Goal: Information Seeking & Learning: Compare options

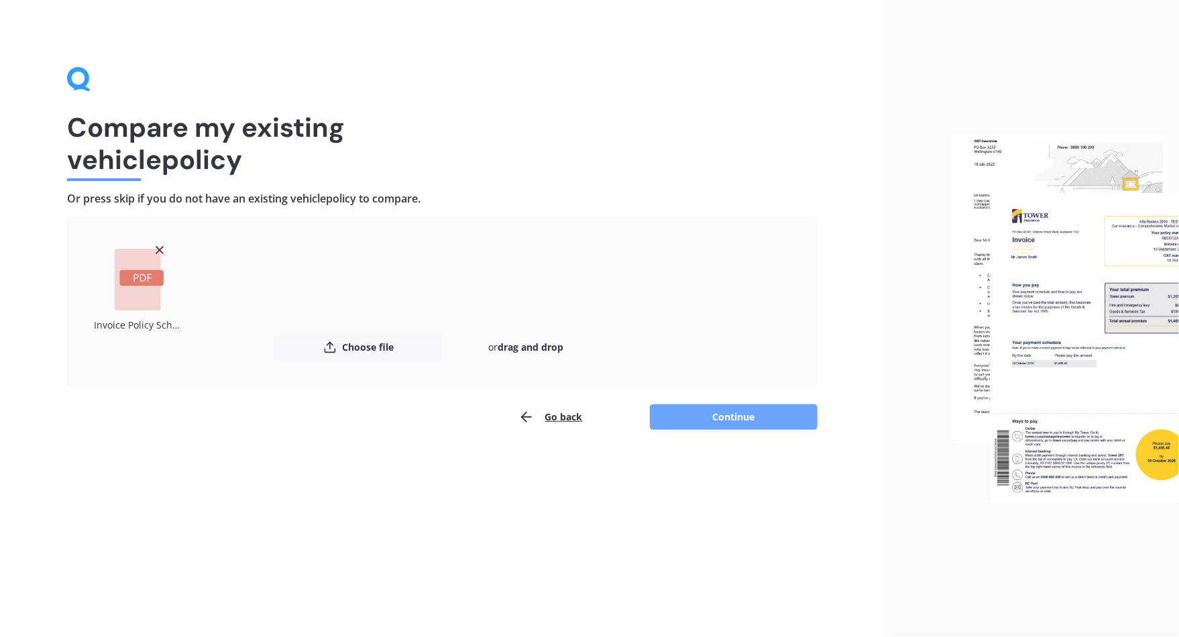
click at [721, 425] on button "Continue" at bounding box center [734, 417] width 168 height 25
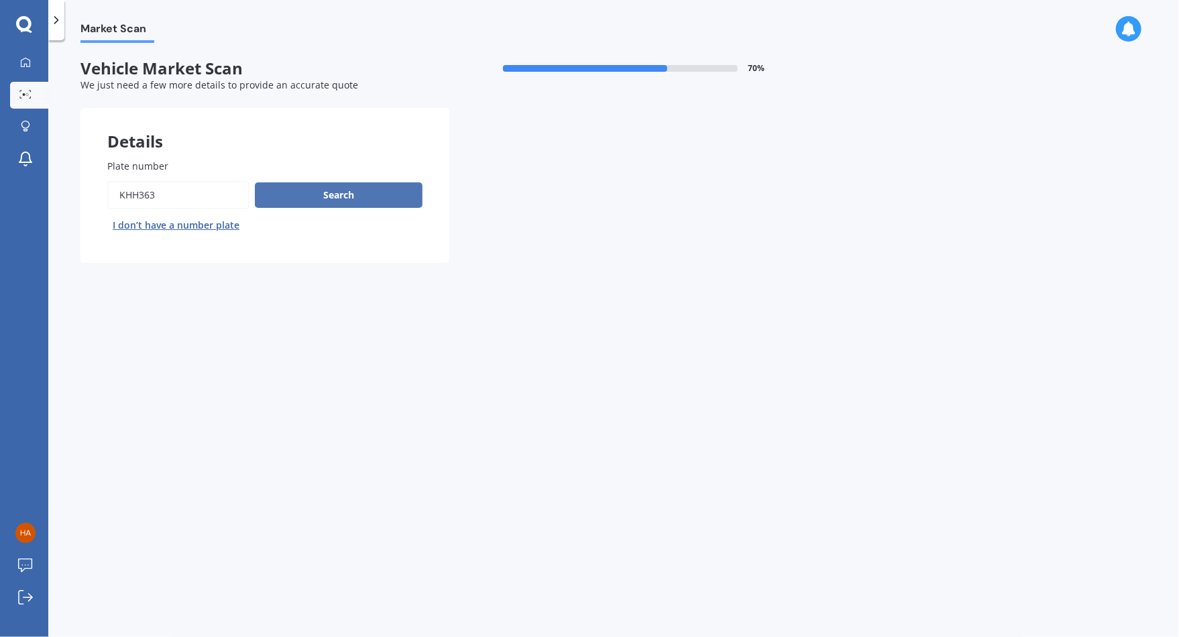
click at [312, 202] on button "Search" at bounding box center [339, 194] width 168 height 25
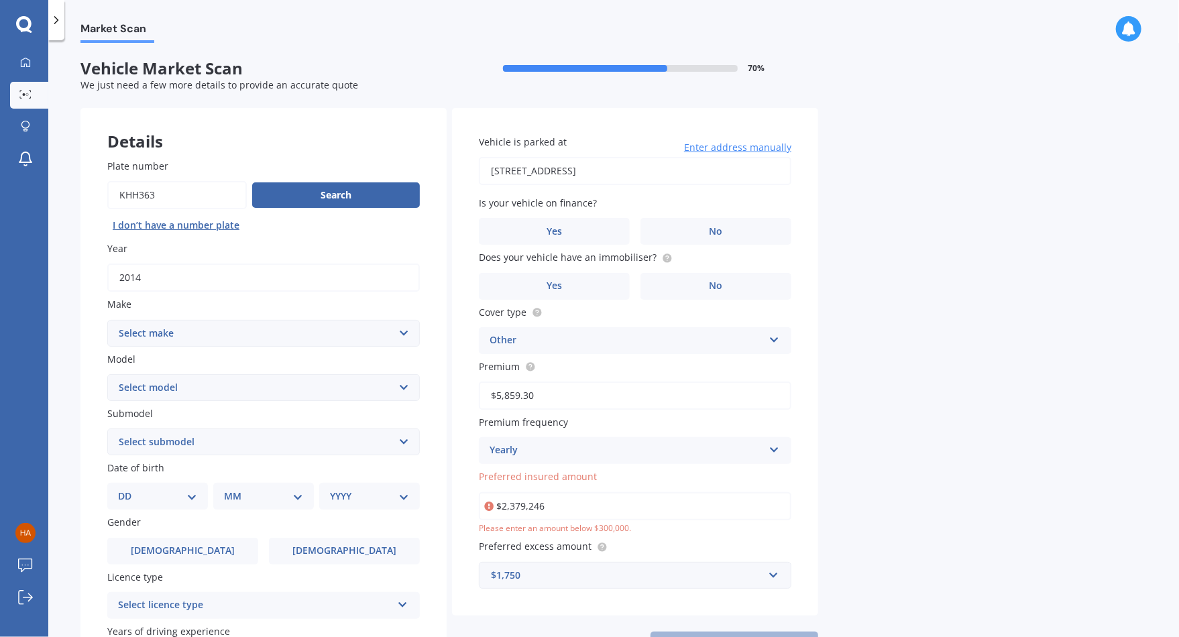
click at [288, 331] on select "Select make AC ALFA ROMEO ASTON MARTIN AUDI AUSTIN BEDFORD Bentley BMW BYD CADI…" at bounding box center [263, 333] width 313 height 27
select select "LANDROVER"
click at [107, 320] on select "Select make AC ALFA ROMEO ASTON MARTIN AUDI AUSTIN BEDFORD Bentley BMW BYD CADI…" at bounding box center [263, 333] width 313 height 27
click at [390, 391] on select "Select model 110 130 90 Defender Discovery Evoque Freelander Range Rover Range …" at bounding box center [263, 387] width 313 height 27
select select "FREELANDER"
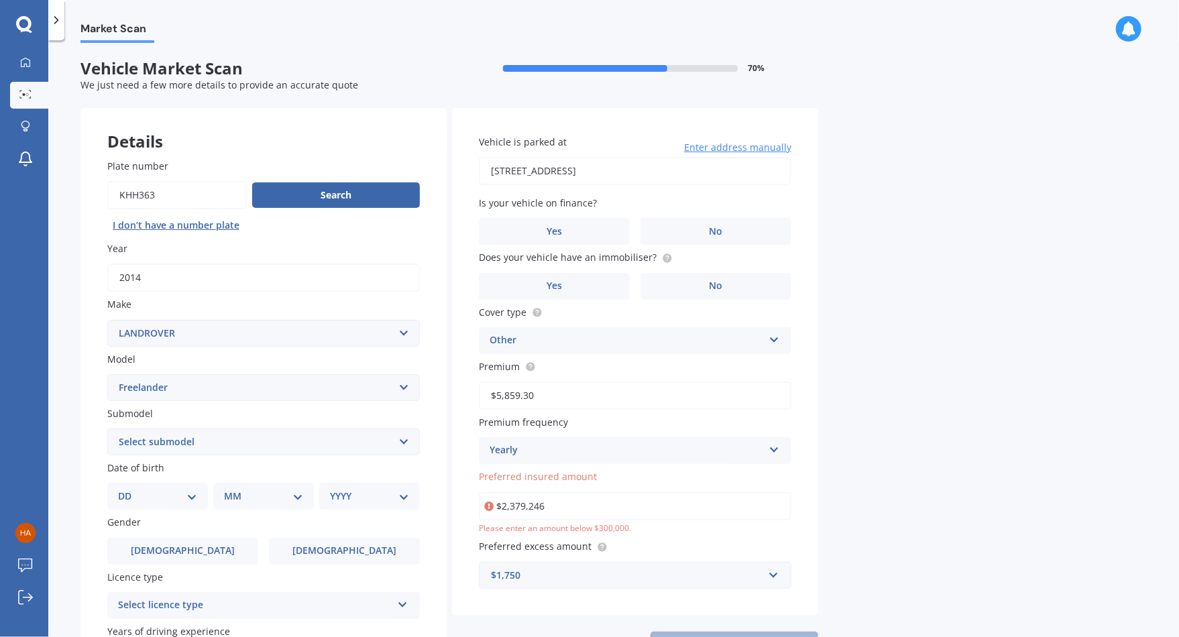
click at [107, 374] on select "Select model 110 130 90 Defender Discovery Evoque Freelander Range Rover Range …" at bounding box center [263, 387] width 313 height 27
click at [396, 440] on select "Select submodel 4 cyl diesel 4 cyl petrol 4 cyl turbo diesel V6" at bounding box center [263, 442] width 313 height 27
select select "4 CYL TURBO DIESEL"
click at [107, 429] on select "Select submodel 4 cyl diesel 4 cyl petrol 4 cyl turbo diesel V6" at bounding box center [263, 442] width 313 height 27
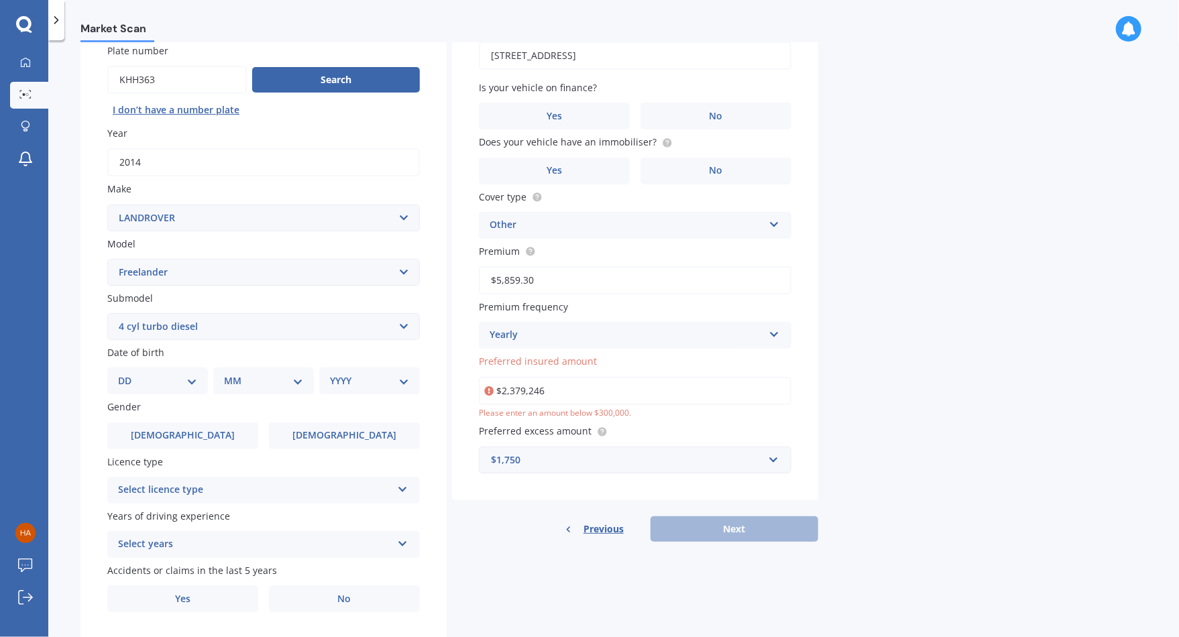
scroll to position [134, 0]
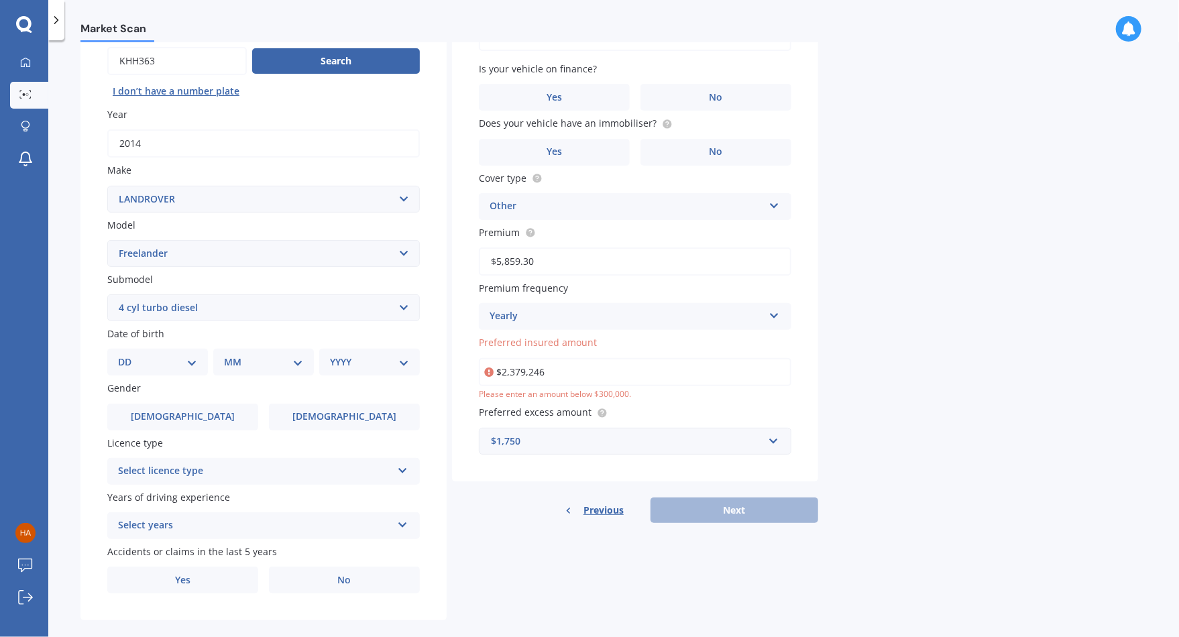
click at [188, 363] on select "DD 01 02 03 04 05 06 07 08 09 10 11 12 13 14 15 16 17 18 19 20 21 22 23 24 25 2…" at bounding box center [157, 362] width 79 height 15
select select "23"
click at [129, 355] on select "DD 01 02 03 04 05 06 07 08 09 10 11 12 13 14 15 16 17 18 19 20 21 22 23 24 25 2…" at bounding box center [157, 362] width 79 height 15
click at [298, 368] on select "MM 01 02 03 04 05 06 07 08 09 10 11 12" at bounding box center [266, 362] width 74 height 15
select select "11"
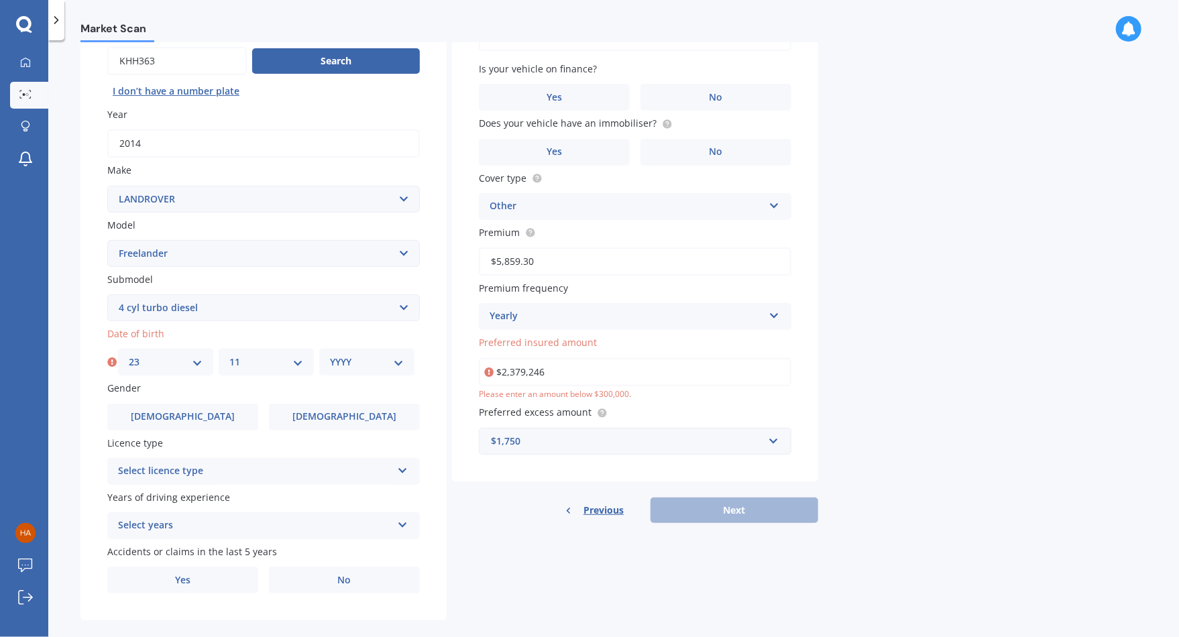
click at [229, 355] on select "MM 01 02 03 04 05 06 07 08 09 10 11 12" at bounding box center [266, 362] width 74 height 15
click at [384, 363] on select "YYYY 2025 2024 2023 2022 2021 2020 2019 2018 2017 2016 2015 2014 2013 2012 2011…" at bounding box center [367, 362] width 74 height 15
select select "1978"
click at [330, 355] on select "YYYY 2025 2024 2023 2022 2021 2020 2019 2018 2017 2016 2015 2014 2013 2012 2011…" at bounding box center [367, 362] width 74 height 15
click at [334, 411] on span "[DEMOGRAPHIC_DATA]" at bounding box center [344, 416] width 107 height 11
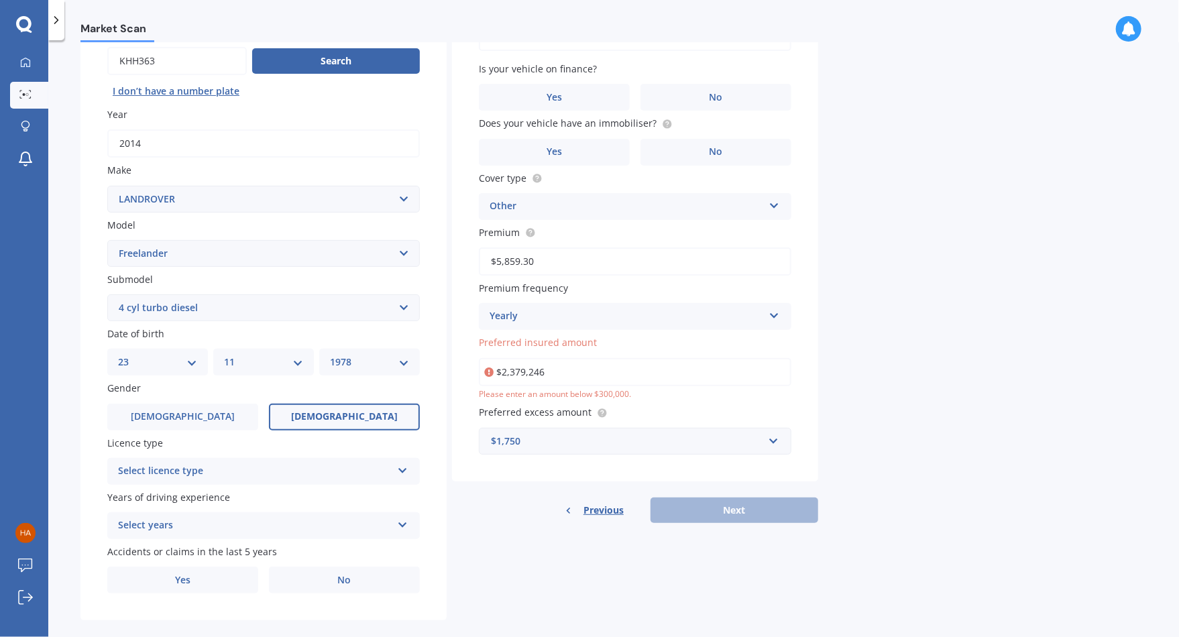
click at [0, 0] on input "[DEMOGRAPHIC_DATA]" at bounding box center [0, 0] width 0 height 0
click at [371, 480] on div "Select licence type NZ Full NZ Restricted NZ Learners [GEOGRAPHIC_DATA] [GEOGRA…" at bounding box center [263, 471] width 313 height 27
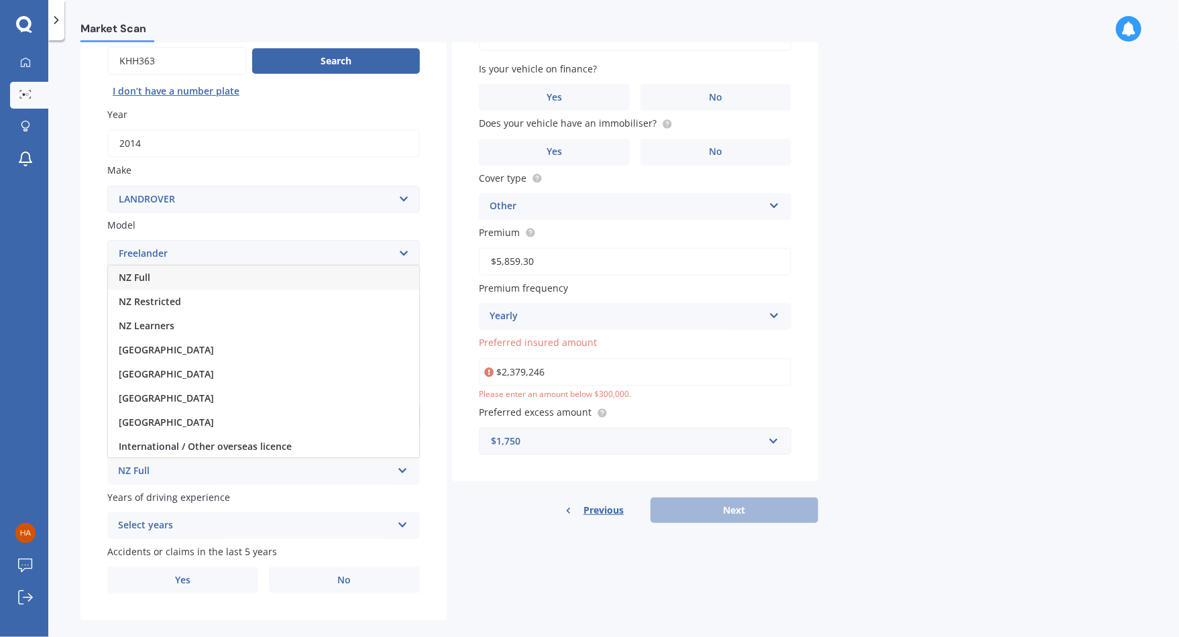
click at [312, 283] on div "NZ Full" at bounding box center [263, 278] width 311 height 24
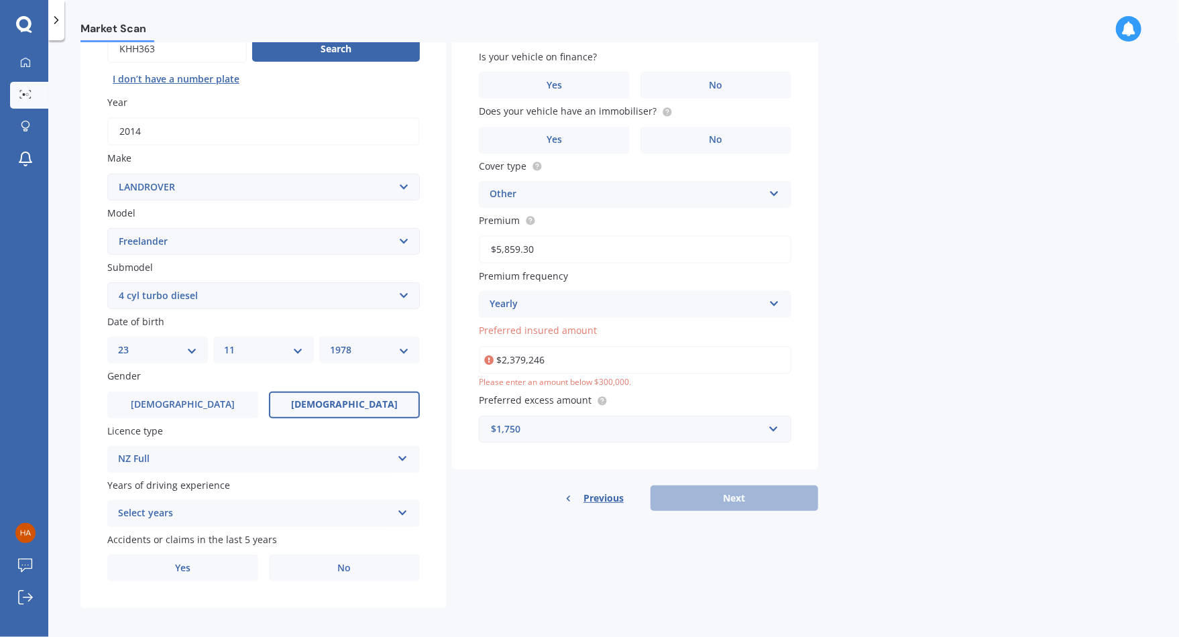
scroll to position [152, 0]
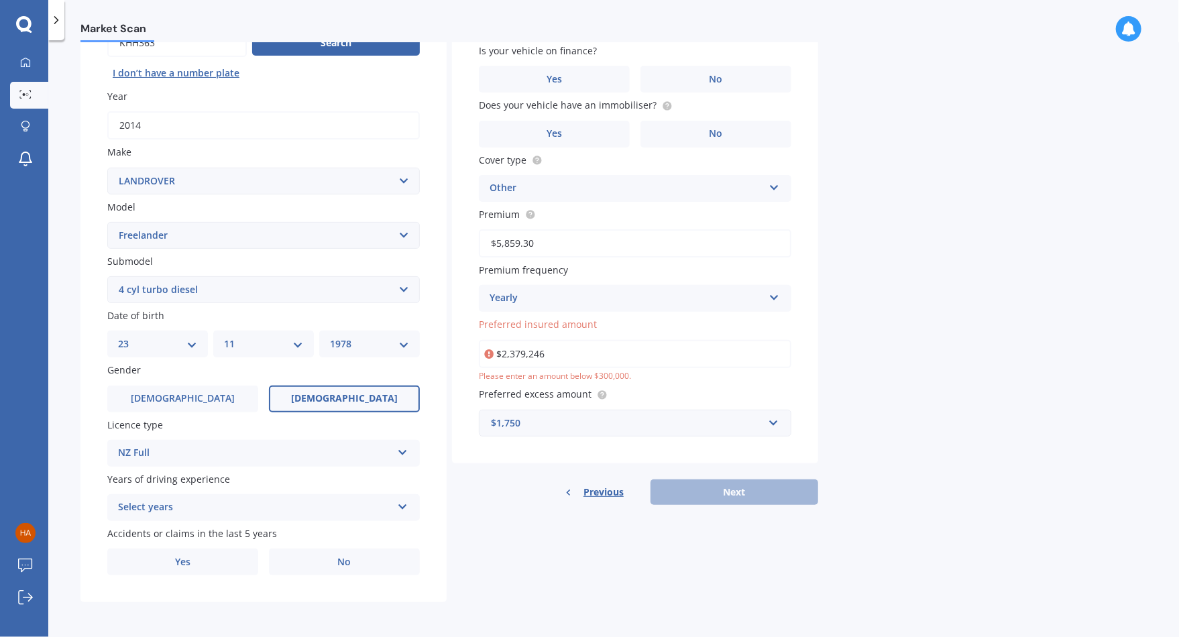
click at [376, 505] on div "Select years" at bounding box center [255, 508] width 274 height 16
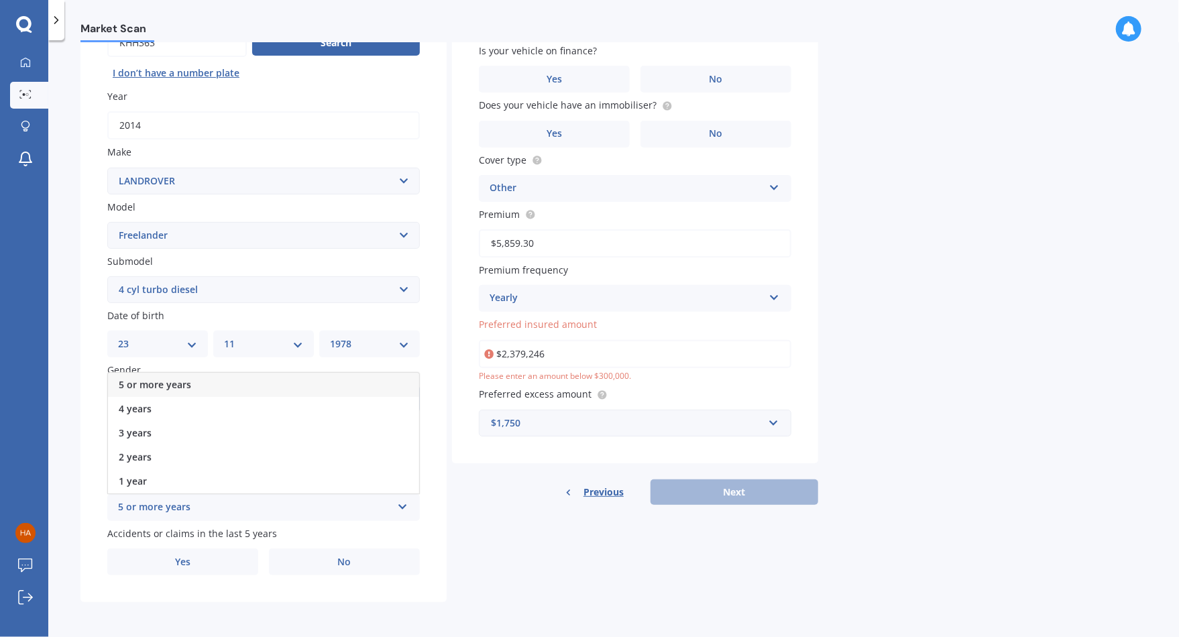
click at [329, 387] on div "5 or more years" at bounding box center [263, 385] width 311 height 24
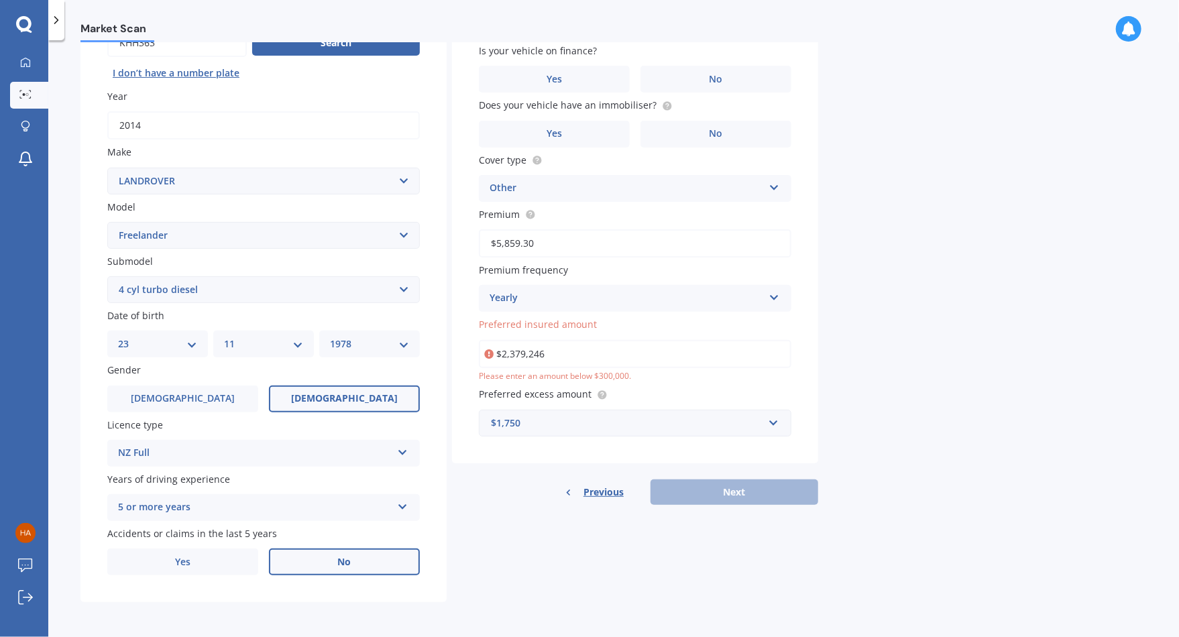
click at [339, 561] on span "No" at bounding box center [344, 562] width 13 height 11
click at [0, 0] on input "No" at bounding box center [0, 0] width 0 height 0
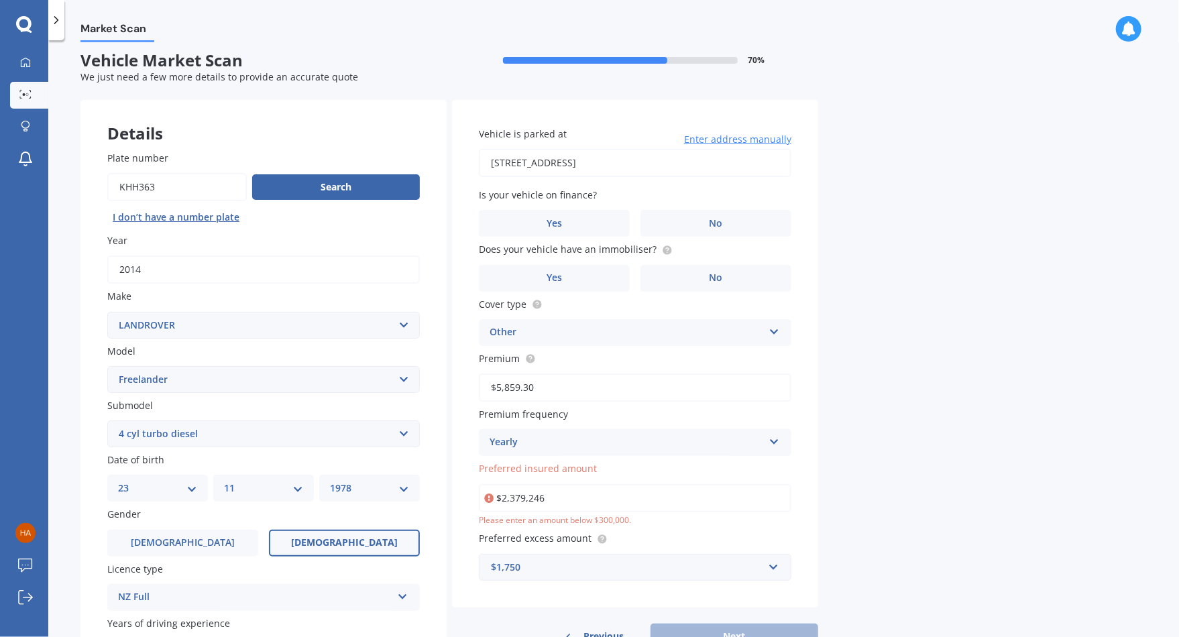
scroll to position [0, 0]
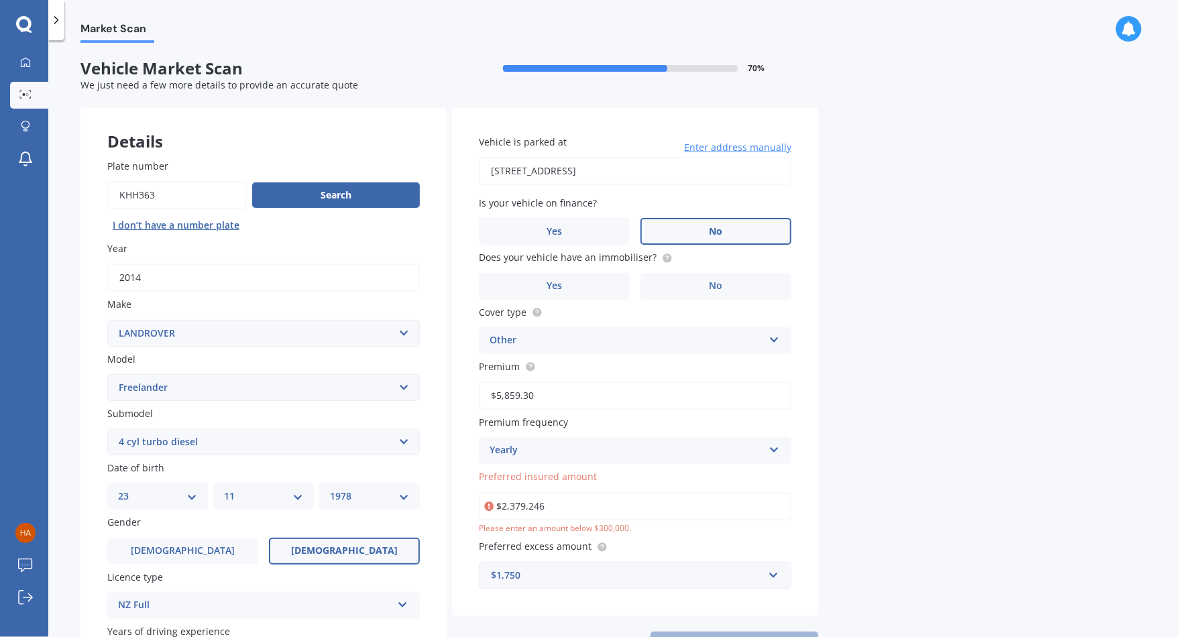
click at [716, 235] on span "No" at bounding box center [716, 231] width 13 height 11
click at [0, 0] on input "No" at bounding box center [0, 0] width 0 height 0
click at [726, 288] on label "No" at bounding box center [716, 286] width 151 height 27
click at [0, 0] on input "No" at bounding box center [0, 0] width 0 height 0
click at [608, 339] on div "Other" at bounding box center [627, 341] width 274 height 16
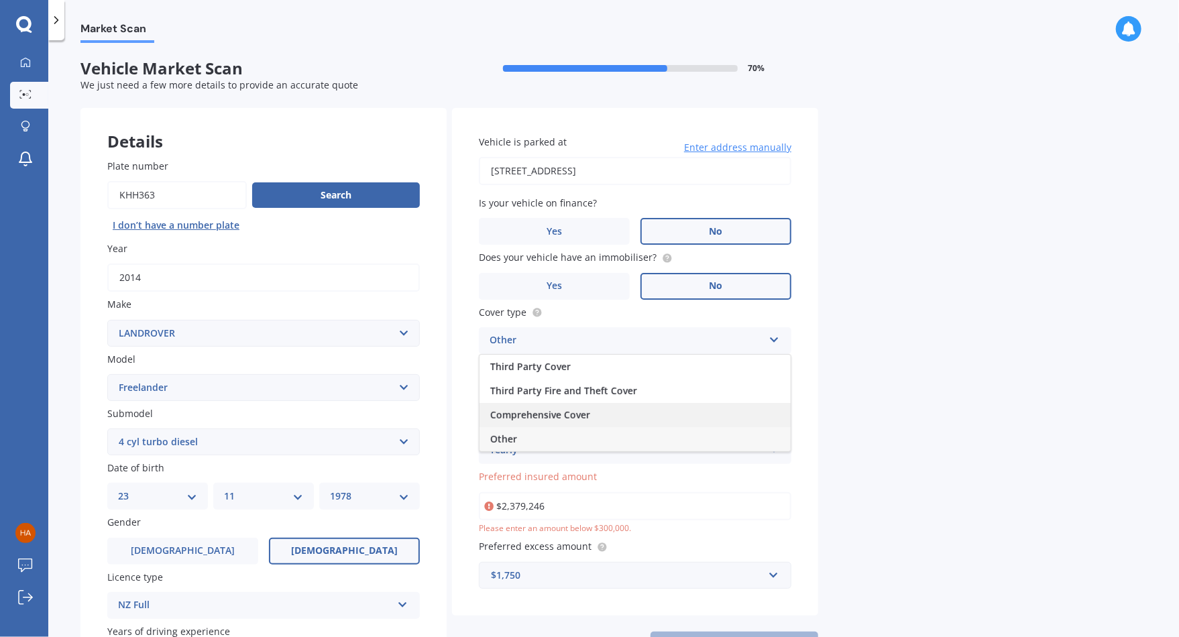
click at [594, 411] on div "Comprehensive Cover" at bounding box center [635, 415] width 311 height 24
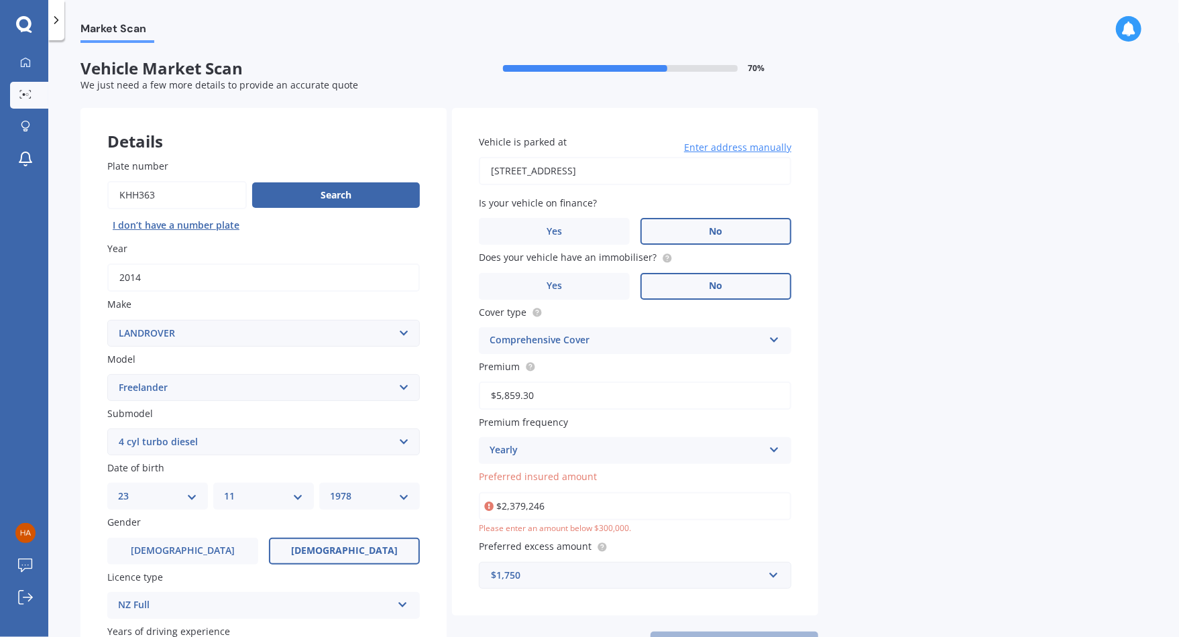
drag, startPoint x: 554, startPoint y: 506, endPoint x: 463, endPoint y: 508, distance: 91.2
click at [463, 508] on div "Vehicle is parked at [STREET_ADDRESS] Enter address manually Is your vehicle on…" at bounding box center [635, 362] width 366 height 508
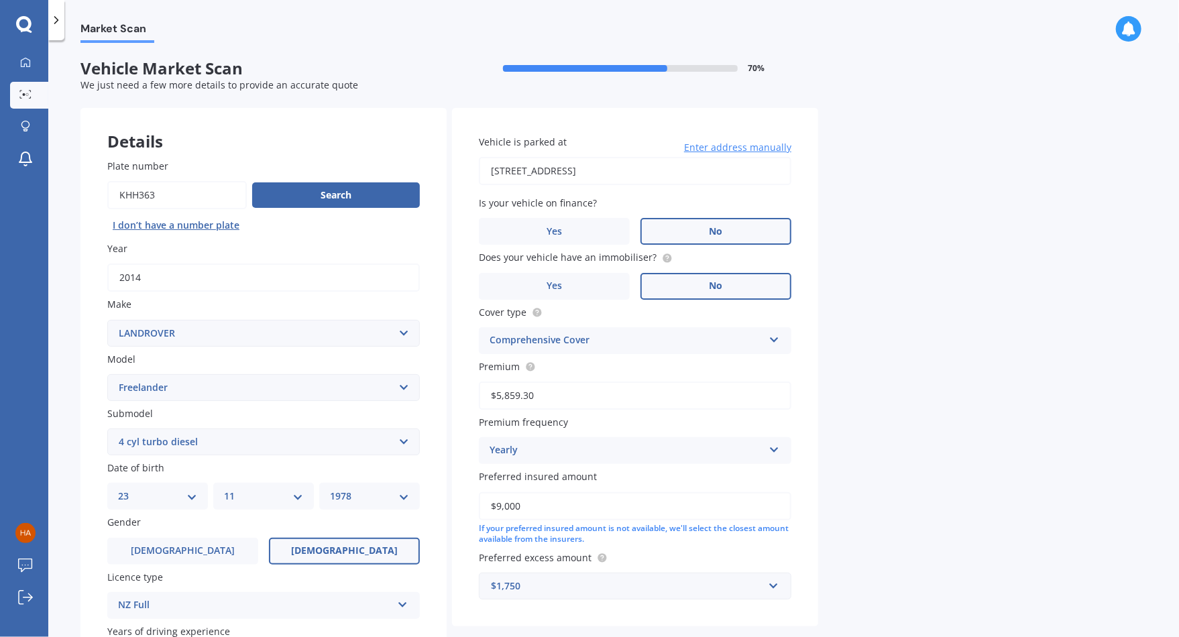
type input "$9,000"
drag, startPoint x: 528, startPoint y: 586, endPoint x: 488, endPoint y: 588, distance: 39.7
click at [488, 588] on div "$1,750 $1,750 $100 $400 $500 $750 $1,000 $1,500 $2,000" at bounding box center [635, 586] width 313 height 27
type input "200"
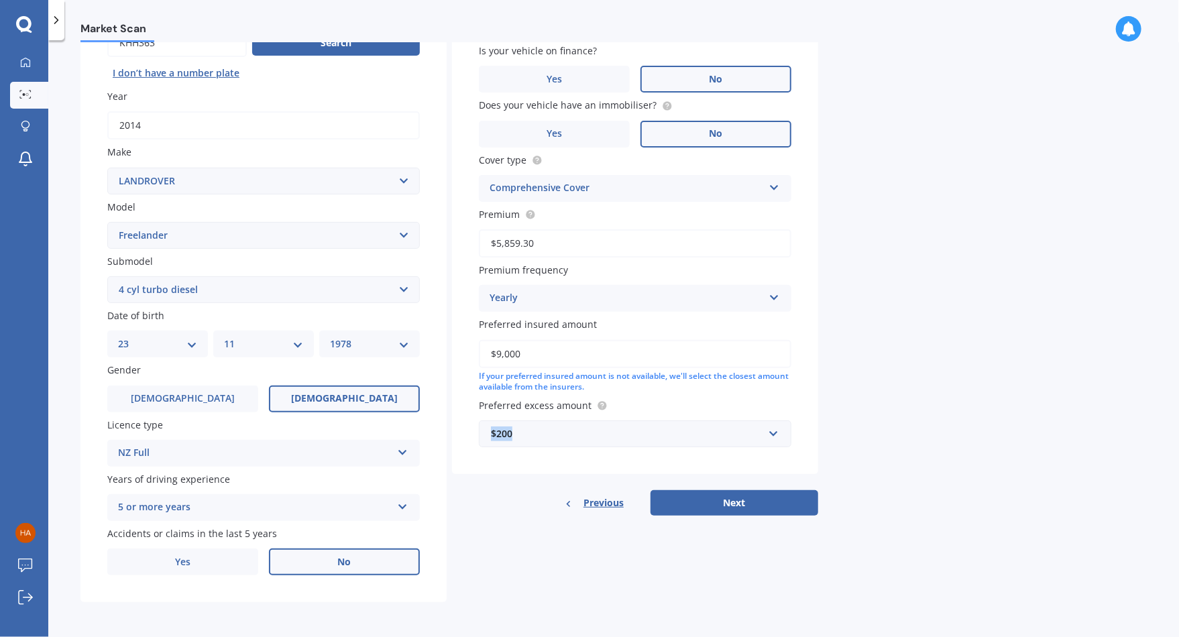
drag, startPoint x: 560, startPoint y: 429, endPoint x: 453, endPoint y: 435, distance: 107.5
click at [453, 435] on div "Vehicle is parked at [STREET_ADDRESS] Enter address manually Is your vehicle on…" at bounding box center [635, 215] width 366 height 519
click at [547, 435] on div "$200" at bounding box center [627, 434] width 272 height 15
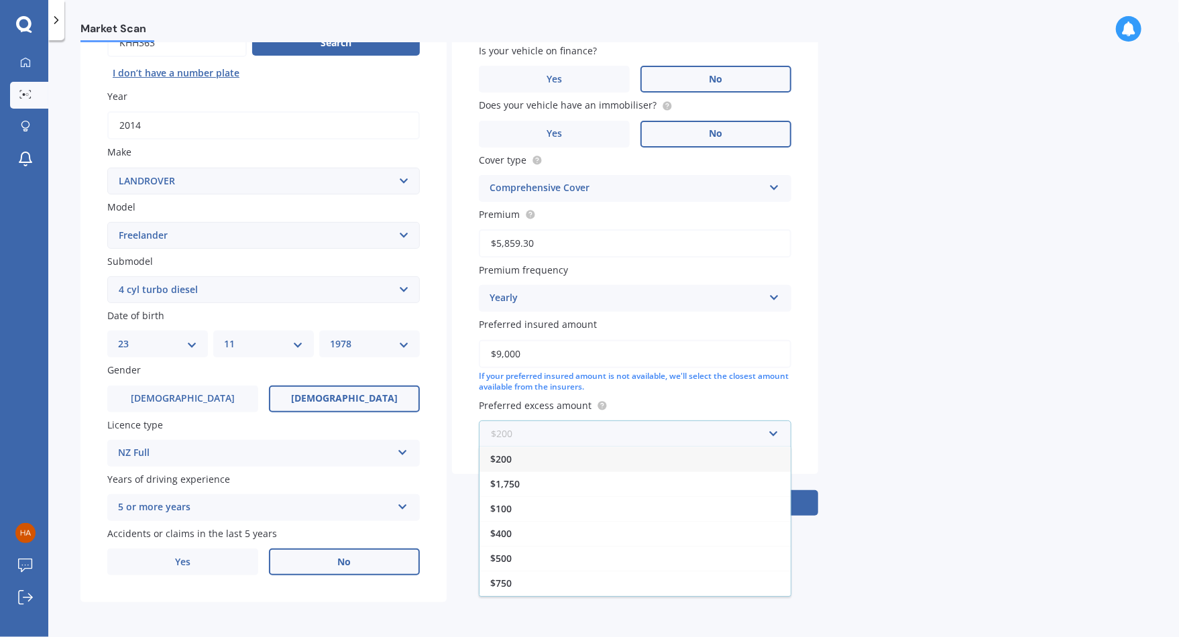
drag, startPoint x: 534, startPoint y: 433, endPoint x: 493, endPoint y: 432, distance: 40.9
click at [493, 432] on input "text" at bounding box center [630, 433] width 301 height 25
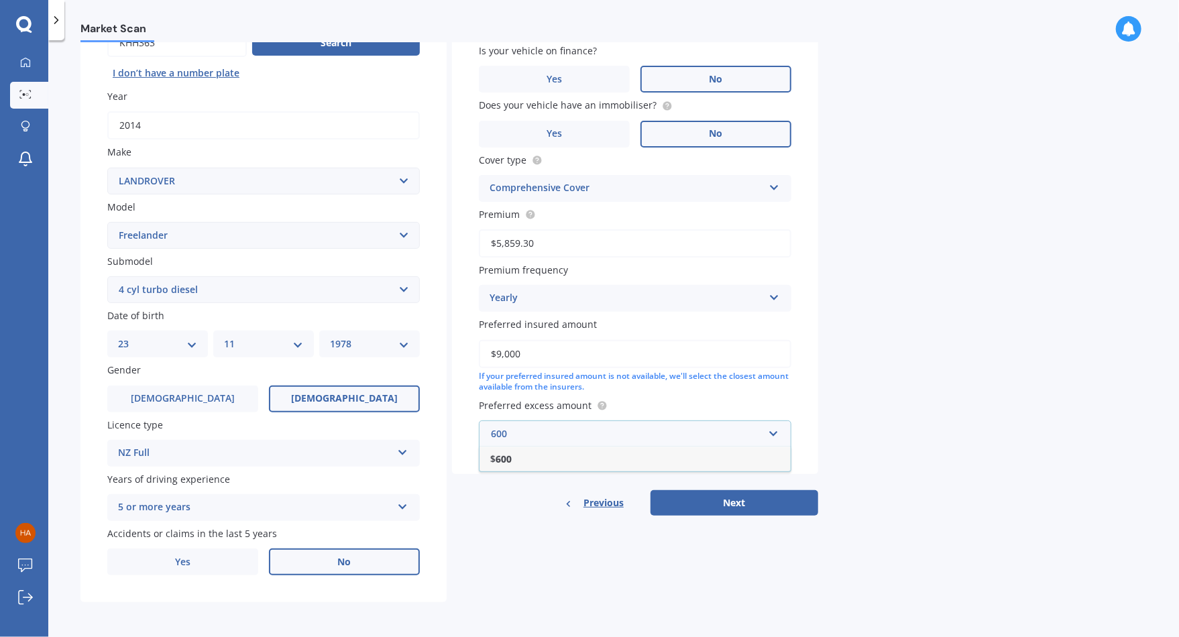
type input "600"
drag, startPoint x: 545, startPoint y: 244, endPoint x: 483, endPoint y: 229, distance: 63.5
click at [477, 243] on div "Vehicle is parked at [STREET_ADDRESS] Enter address manually Is your vehicle on…" at bounding box center [635, 215] width 366 height 519
type input "$1,097.74"
click at [724, 502] on button "Next" at bounding box center [735, 502] width 168 height 25
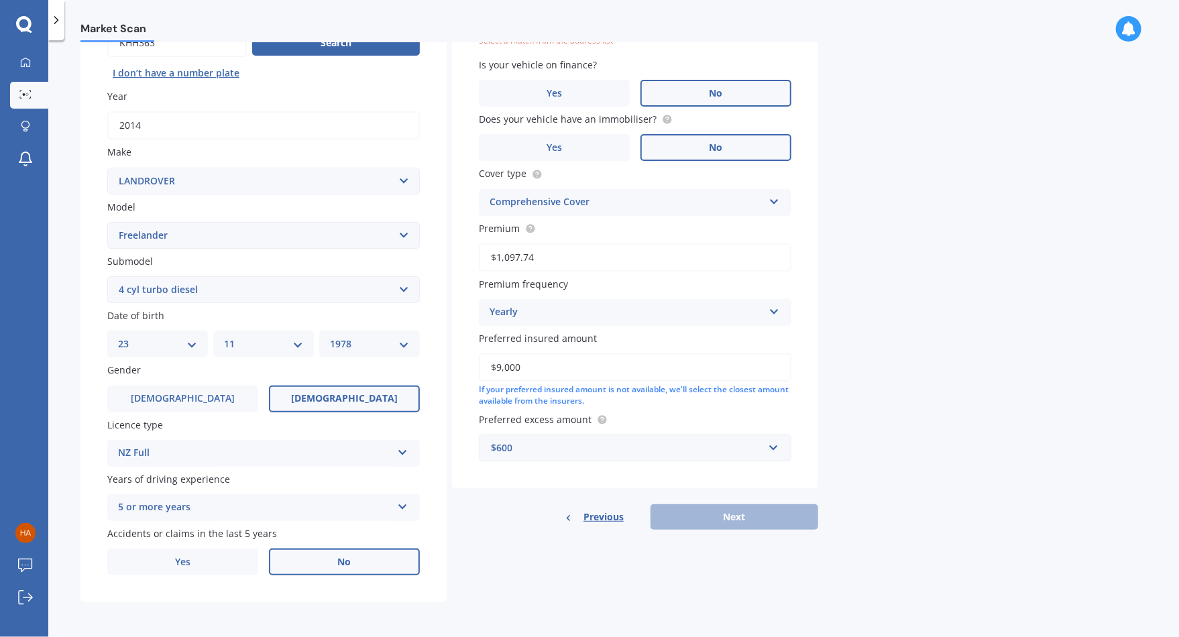
scroll to position [91, 0]
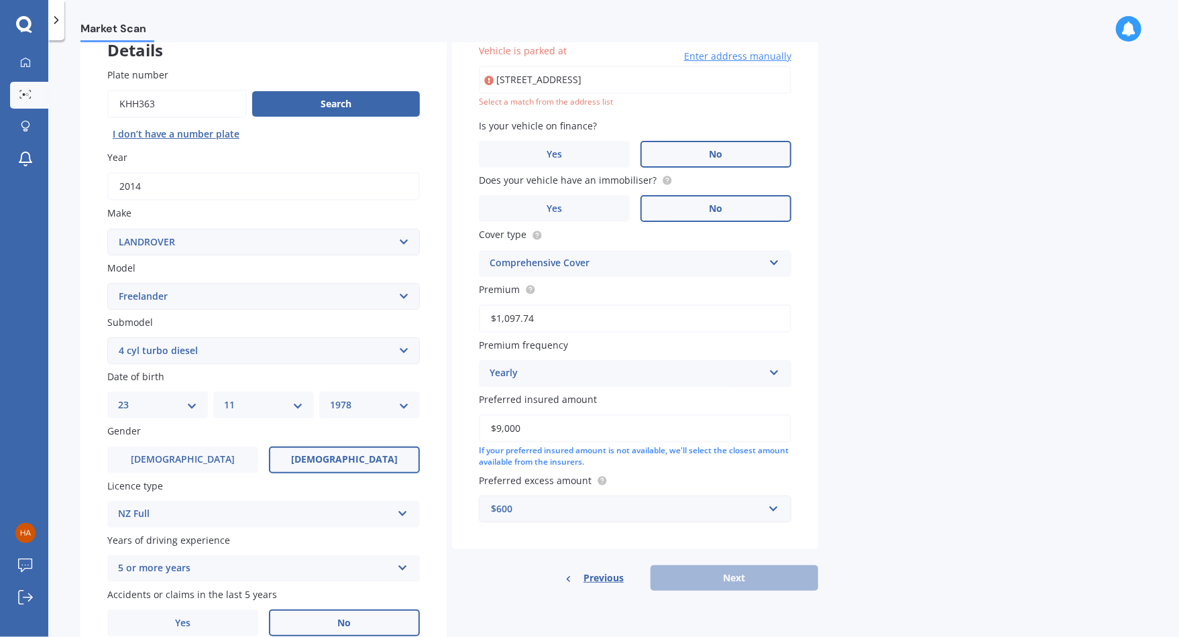
type input "[STREET_ADDRESS]"
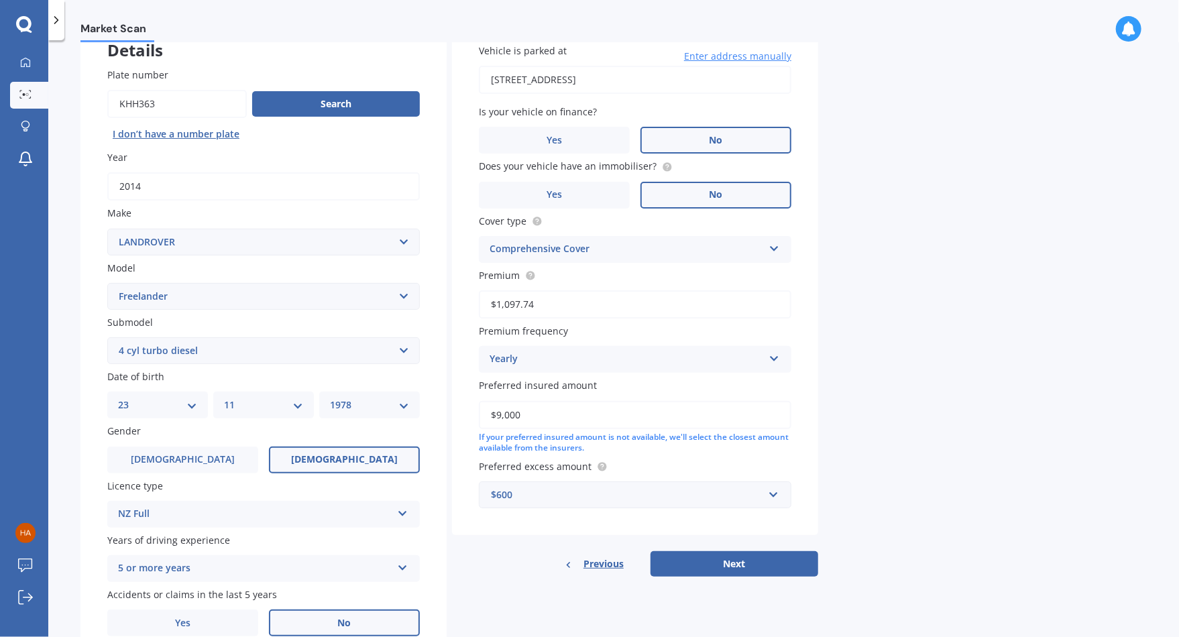
scroll to position [152, 0]
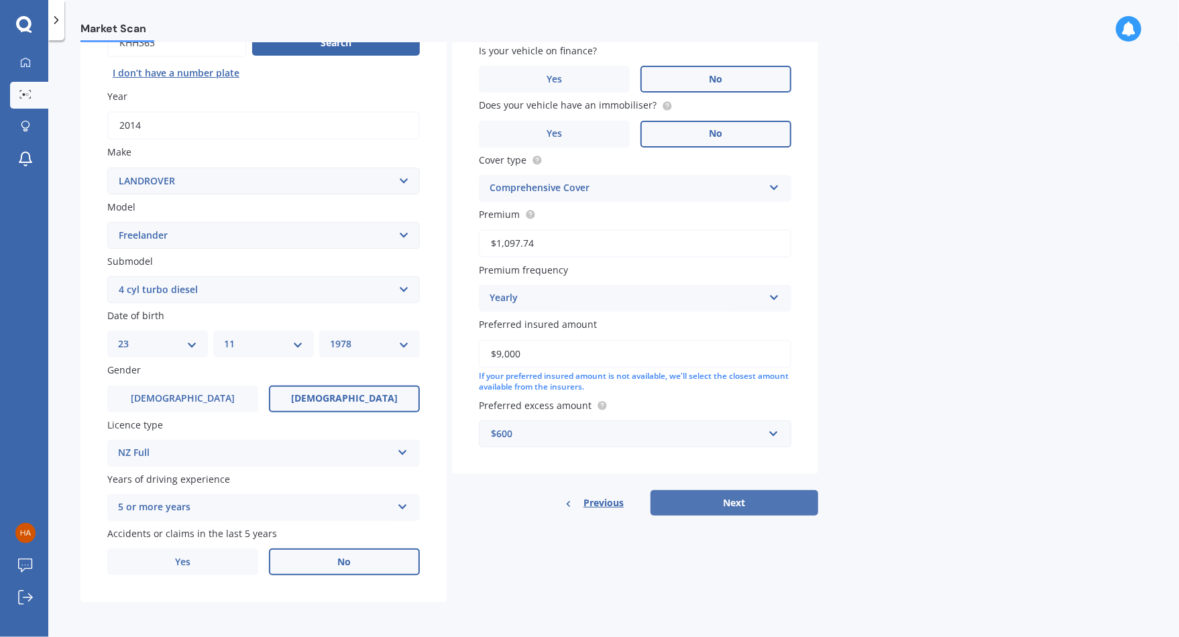
click at [703, 508] on button "Next" at bounding box center [735, 502] width 168 height 25
select select "23"
select select "11"
select select "1978"
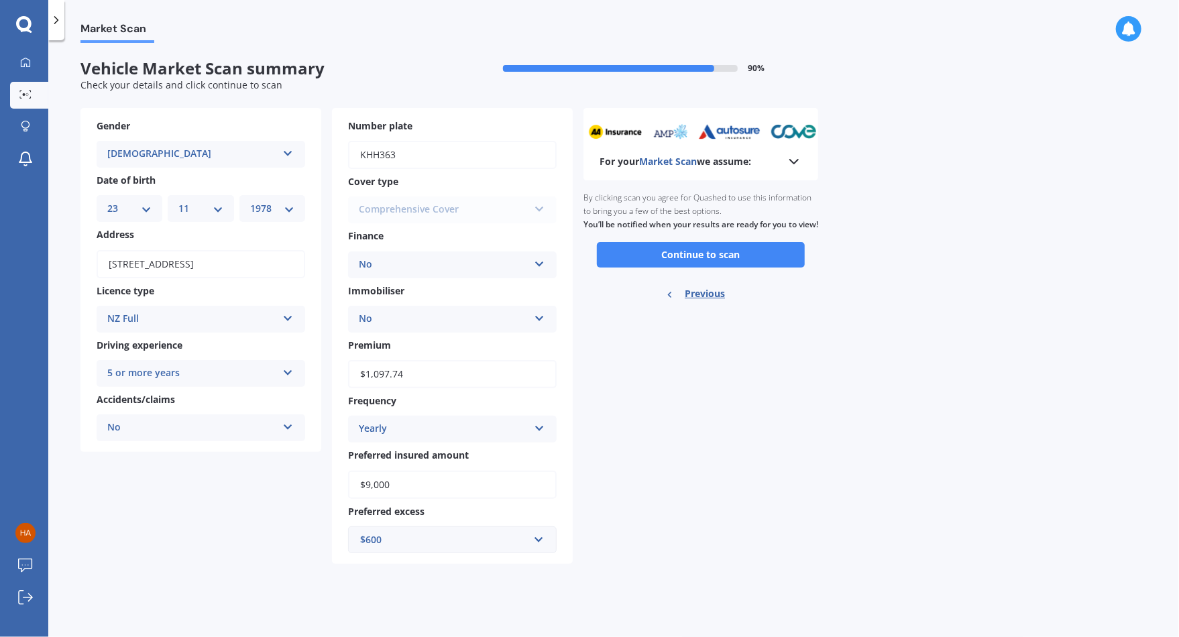
scroll to position [0, 0]
click at [698, 268] on button "Continue to scan" at bounding box center [701, 254] width 208 height 25
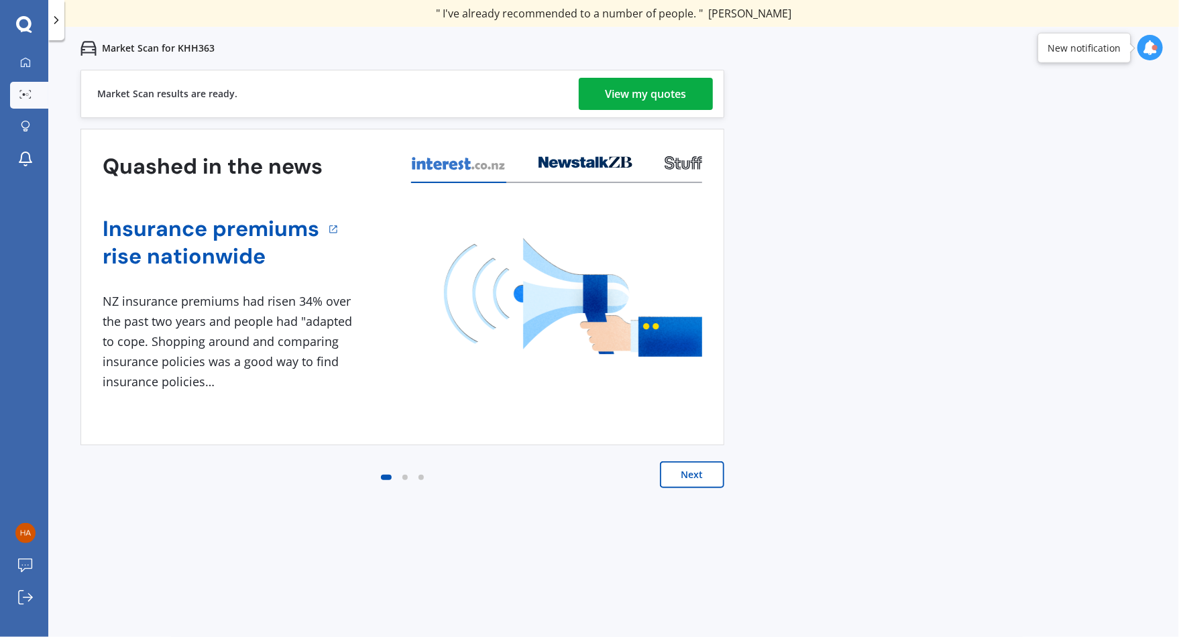
click at [645, 103] on div "View my quotes" at bounding box center [646, 94] width 81 height 32
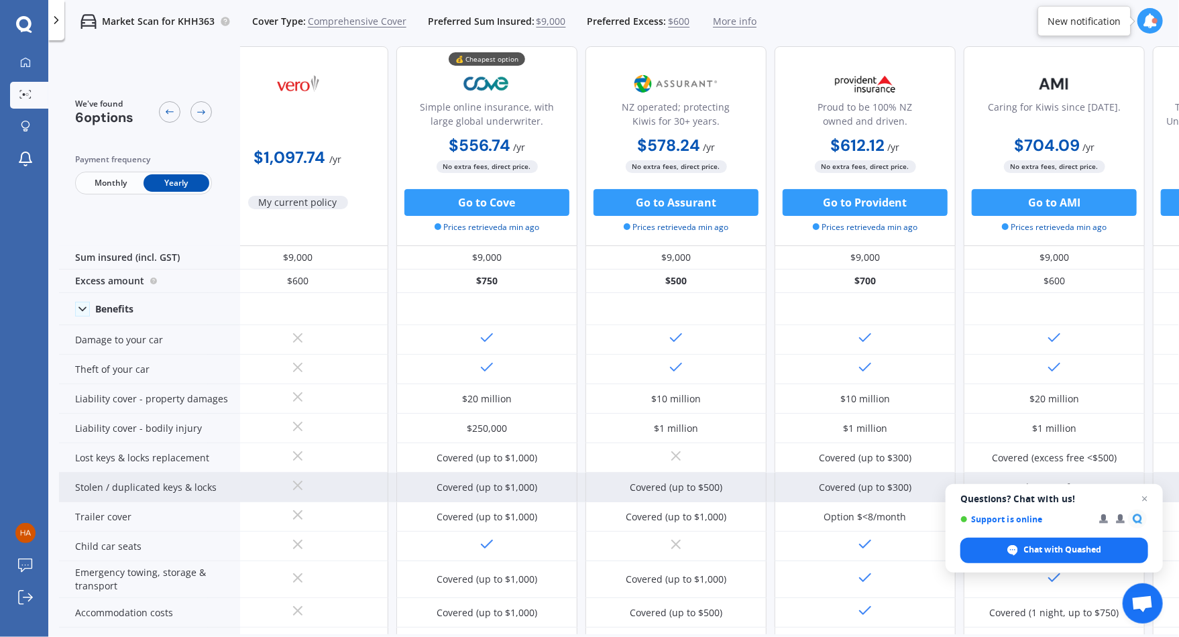
scroll to position [0, 33]
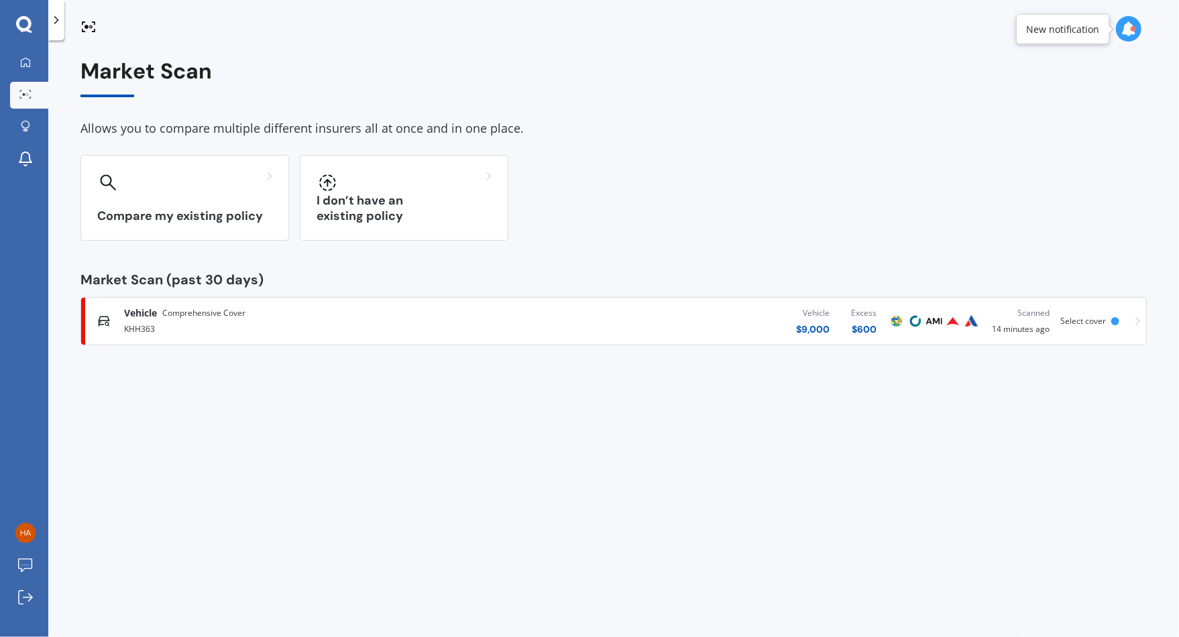
click at [464, 320] on div "KHH363" at bounding box center [308, 328] width 368 height 16
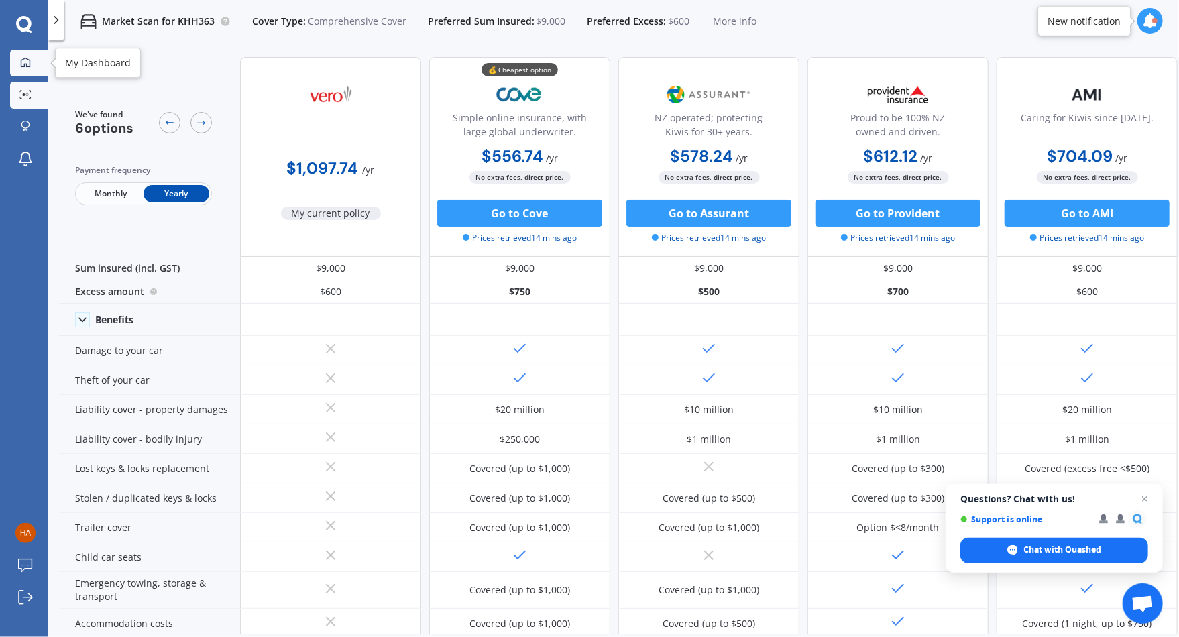
click at [18, 57] on div at bounding box center [25, 63] width 20 height 12
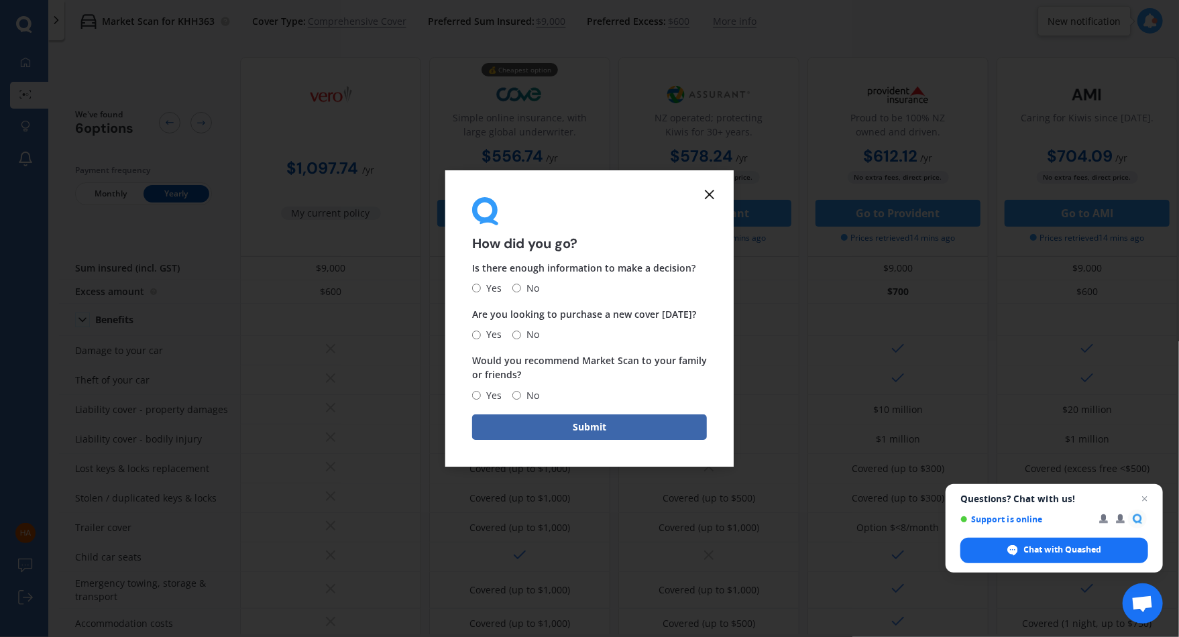
click at [478, 287] on input "Yes" at bounding box center [476, 288] width 9 height 9
radio input "true"
click at [477, 333] on input "Yes" at bounding box center [476, 335] width 9 height 9
radio input "true"
click at [478, 395] on input "Yes" at bounding box center [476, 395] width 9 height 9
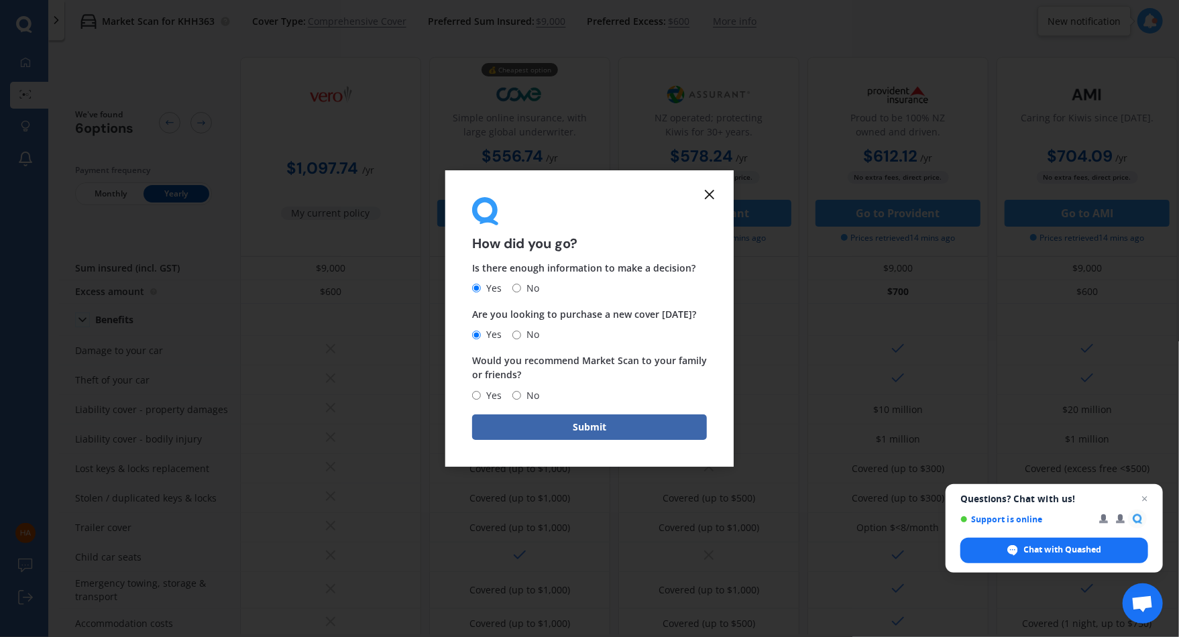
radio input "true"
click at [504, 411] on form "How did you go? Is there enough information to make a decision? Yes No Are you …" at bounding box center [589, 318] width 288 height 296
click at [510, 425] on button "Submit" at bounding box center [589, 427] width 235 height 25
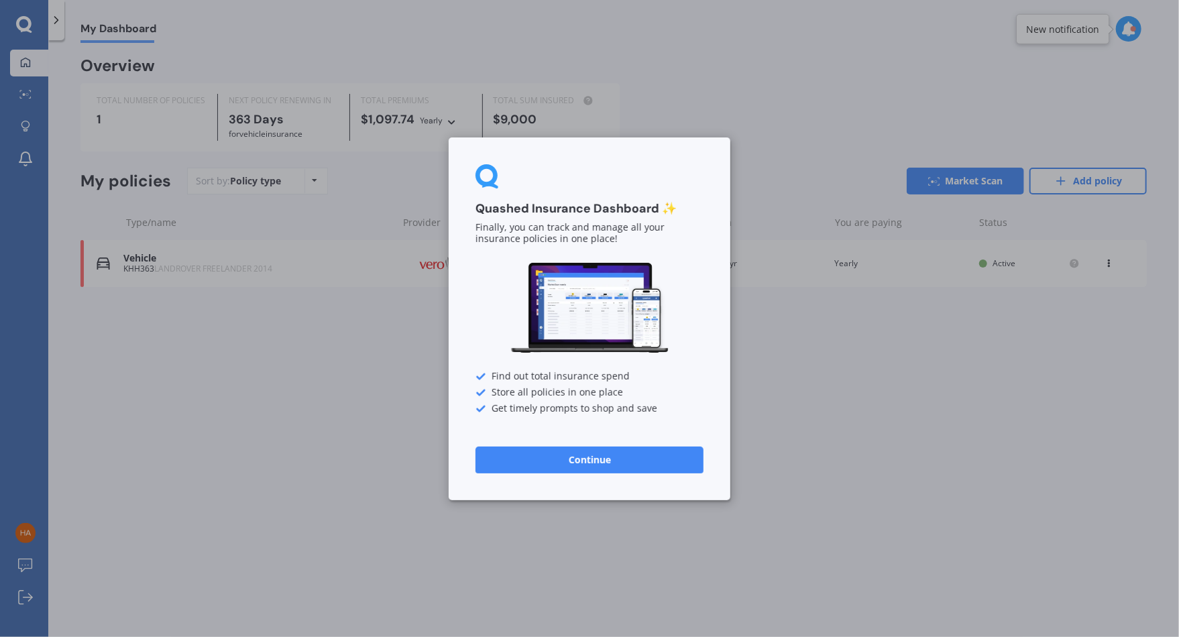
click at [589, 453] on button "Continue" at bounding box center [590, 459] width 228 height 27
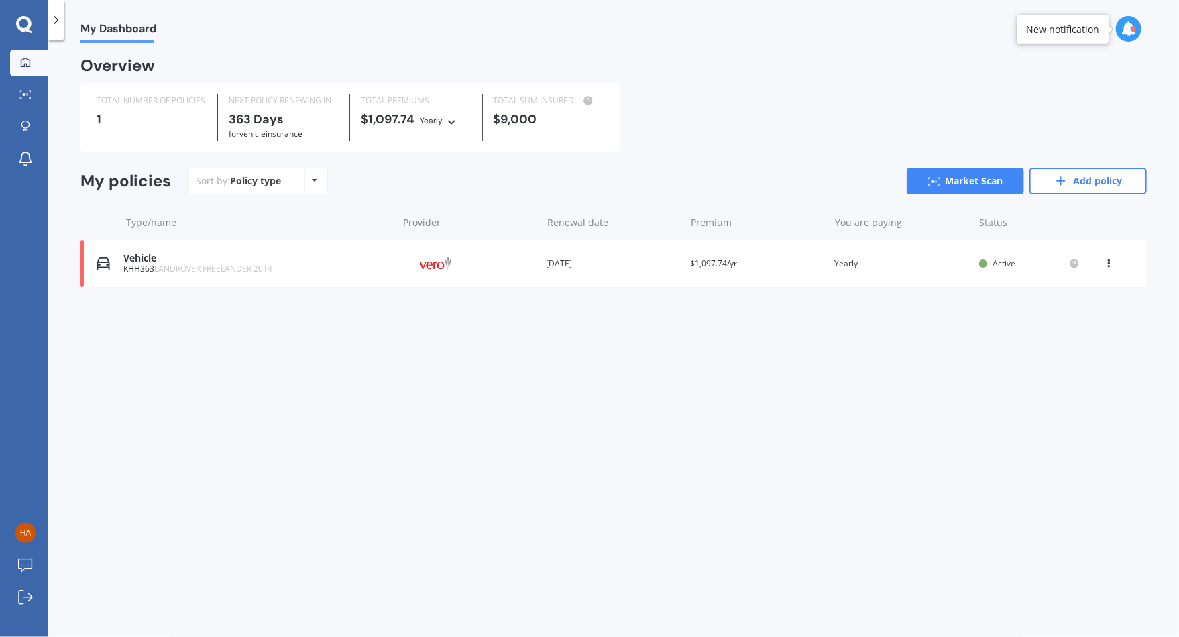
click at [1100, 264] on div "View option View policy Delete" at bounding box center [1111, 263] width 40 height 13
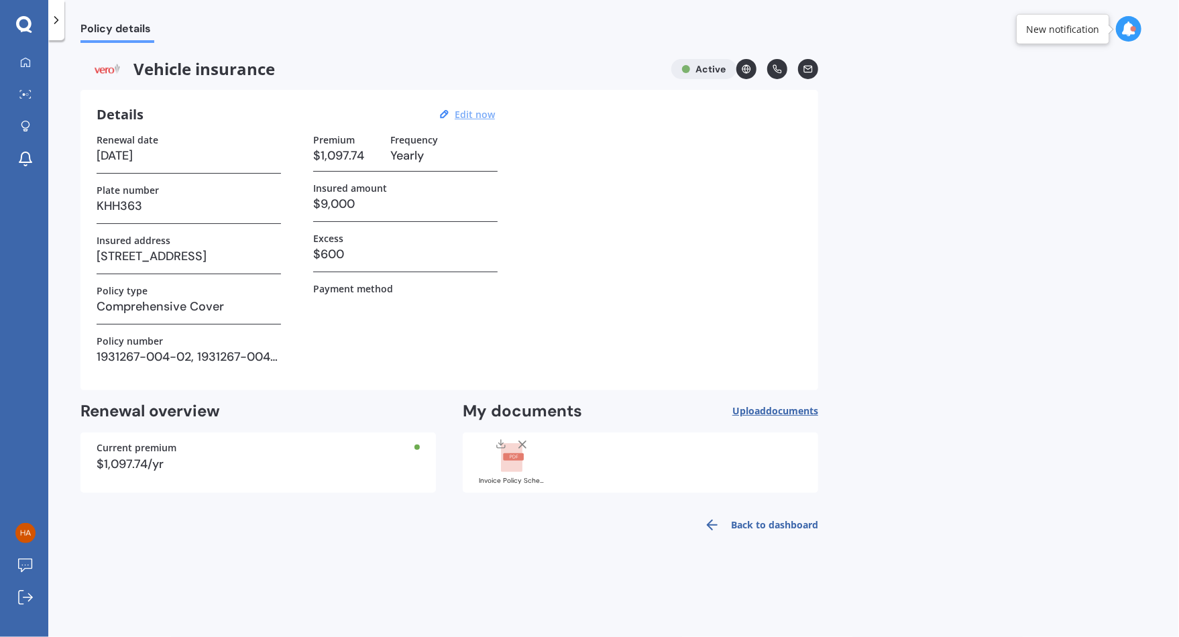
click at [470, 114] on u "Edit now" at bounding box center [475, 114] width 40 height 13
select select "09"
select select "2026"
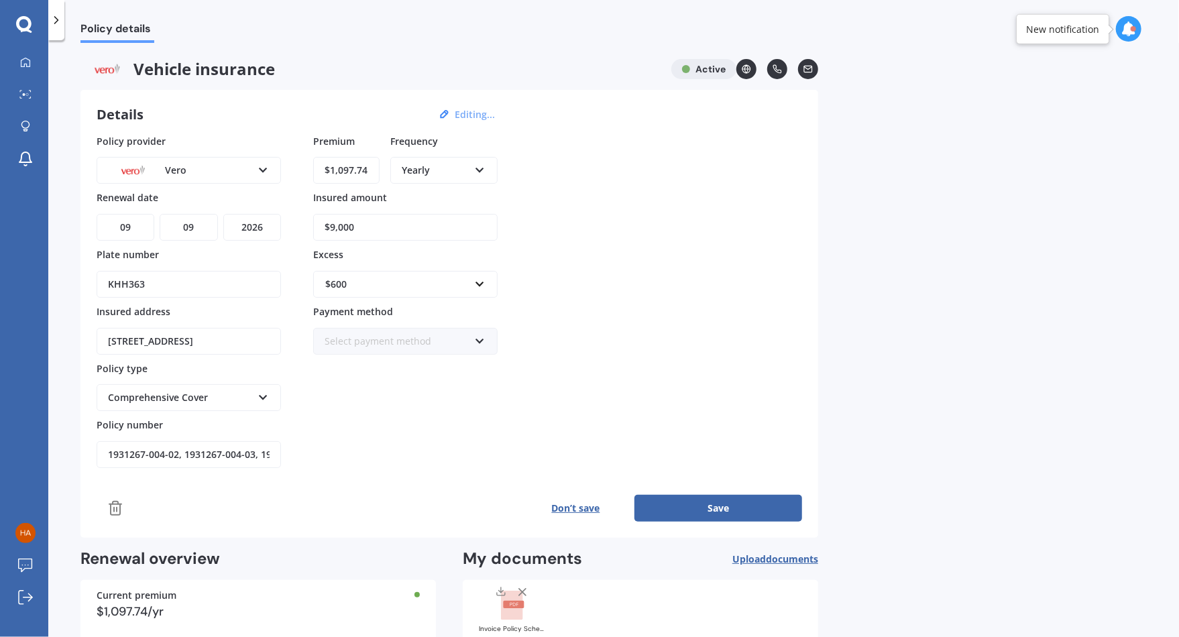
drag, startPoint x: 392, startPoint y: 225, endPoint x: 310, endPoint y: 221, distance: 82.6
click at [310, 221] on div "Policy provider Vero AA AMI AMP ANZ ASB [PERSON_NAME] Dowa Ando Assurant Autosu…" at bounding box center [450, 301] width 706 height 335
type input "$2"
type input "$19,000"
click at [564, 288] on div "Policy provider Vero AA AMI AMP ANZ ASB [PERSON_NAME] Dowa Ando Assurant Autosu…" at bounding box center [450, 301] width 706 height 335
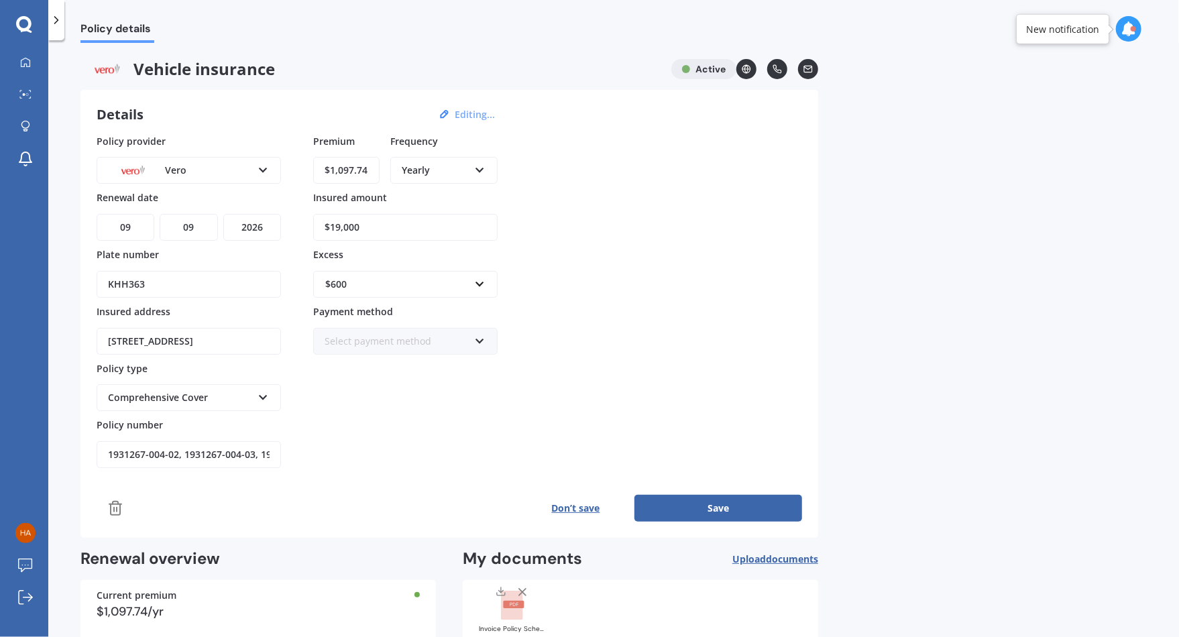
click at [688, 509] on button "Save" at bounding box center [719, 508] width 168 height 27
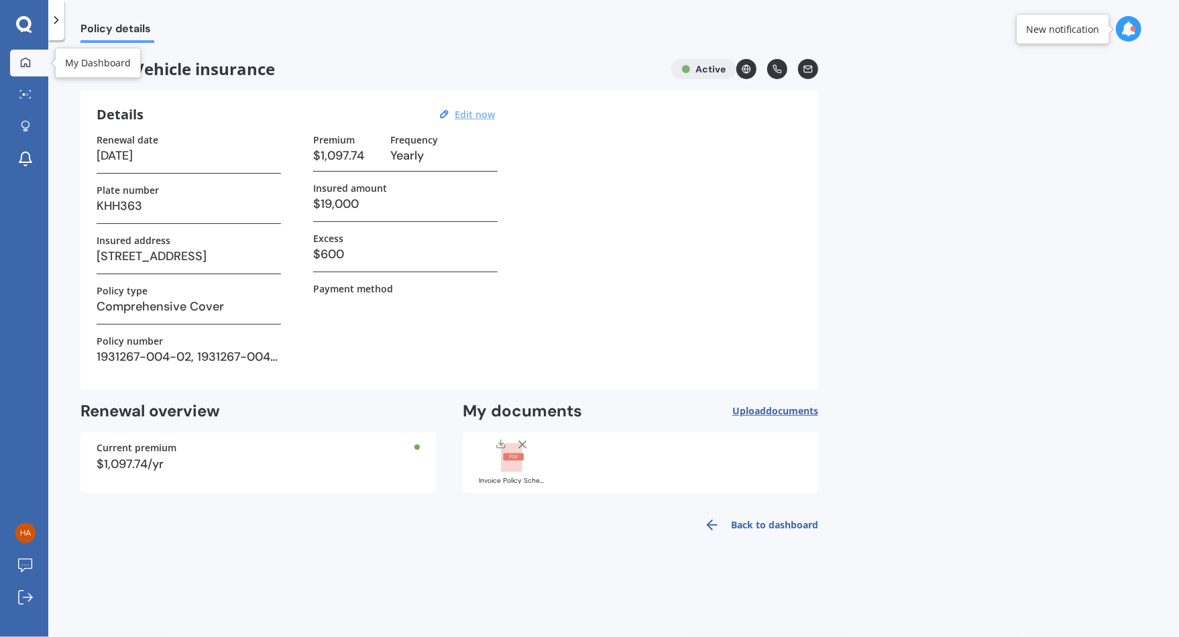
click at [19, 62] on div at bounding box center [25, 63] width 20 height 12
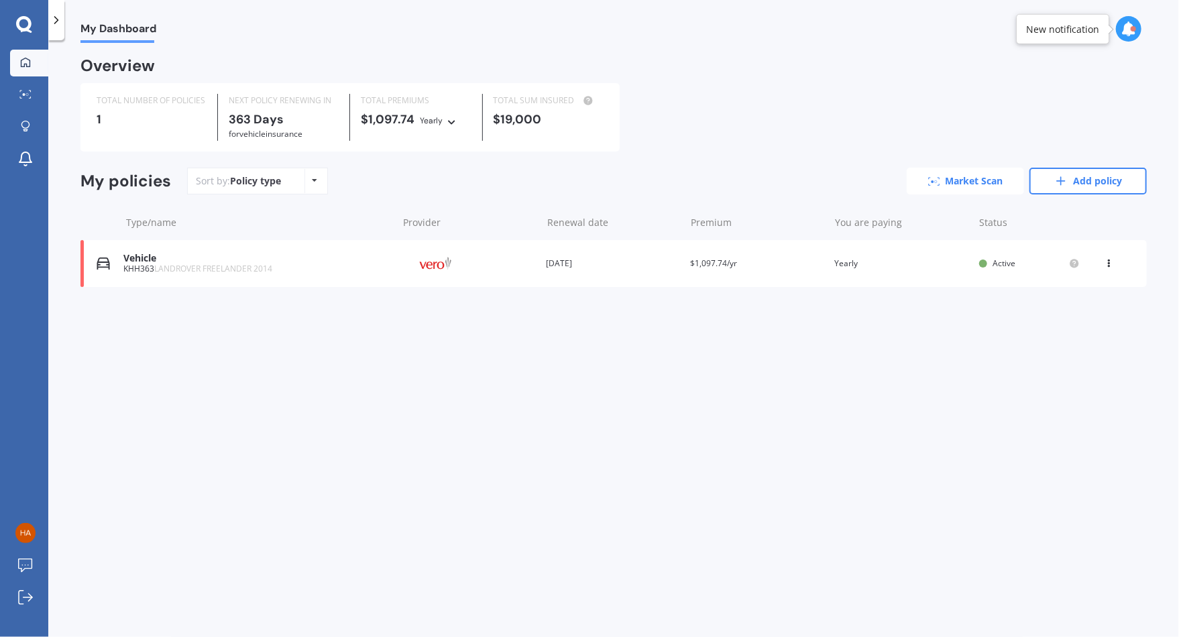
click at [930, 195] on link "Market Scan" at bounding box center [965, 181] width 117 height 27
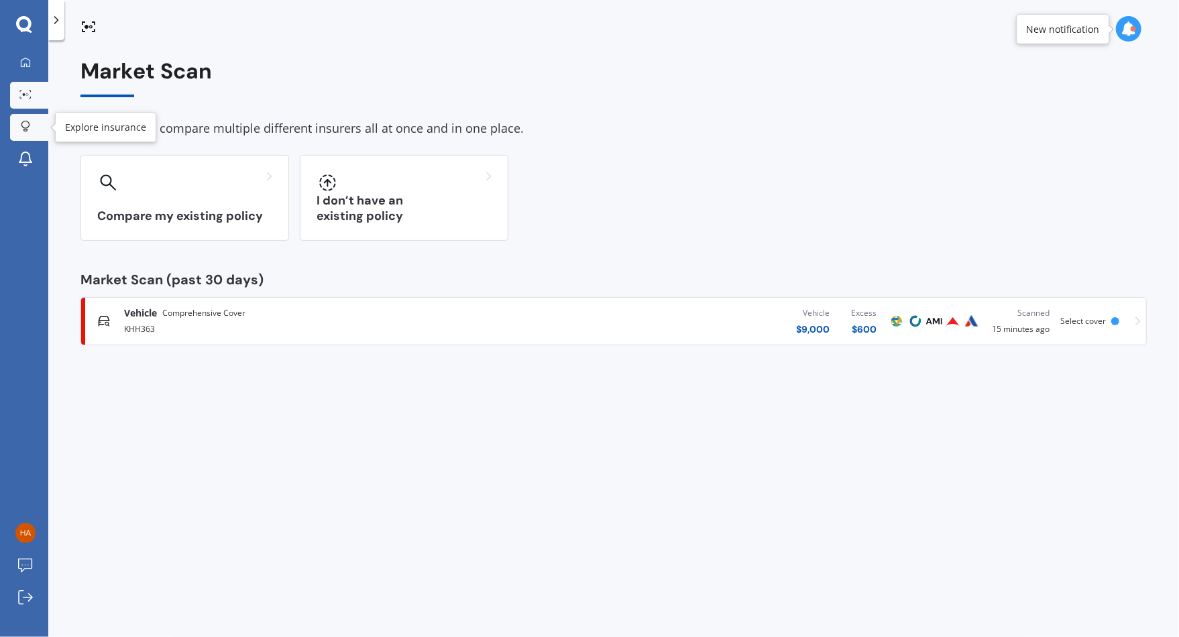
click at [32, 132] on div at bounding box center [25, 127] width 20 height 13
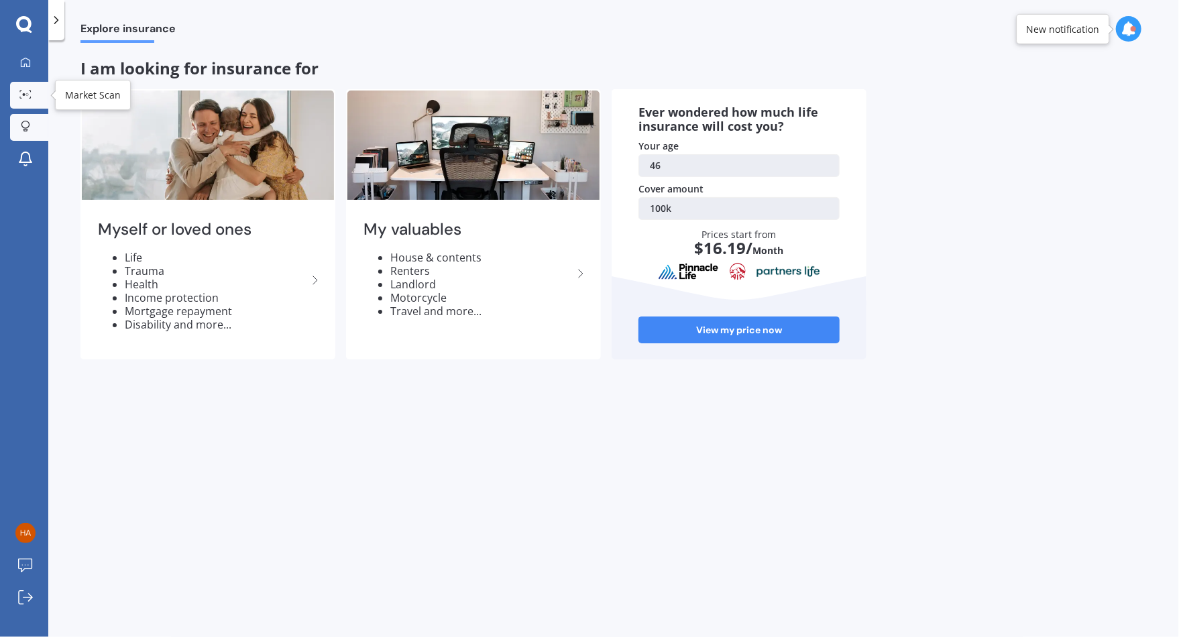
click at [21, 99] on div at bounding box center [25, 95] width 20 height 10
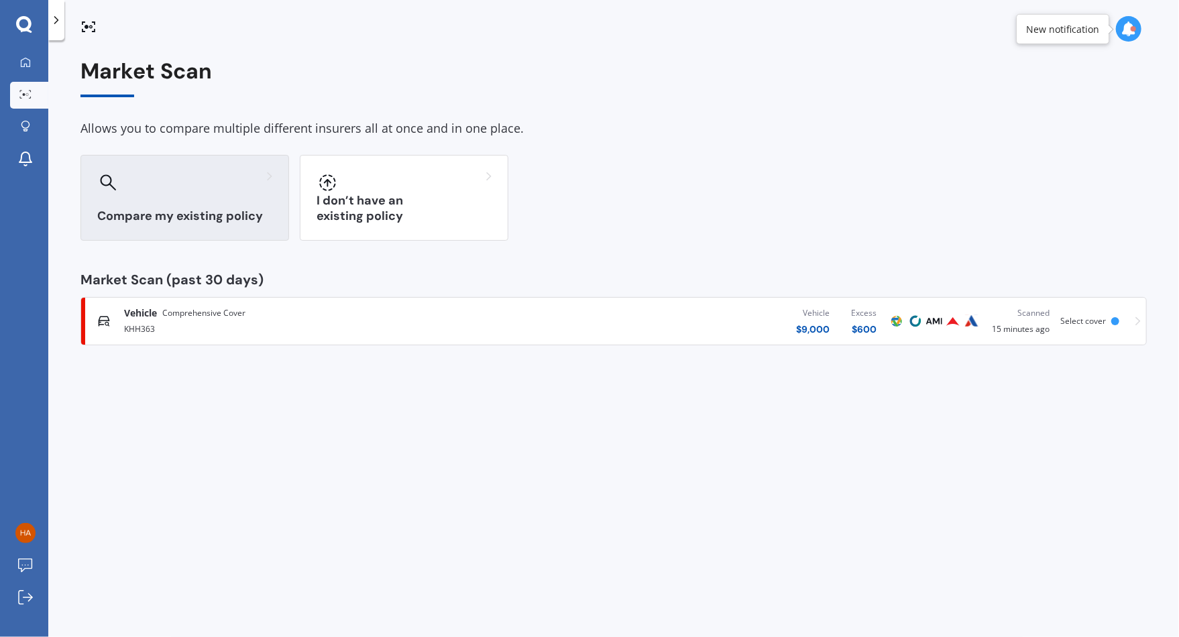
click at [198, 218] on h3 "Compare my existing policy" at bounding box center [184, 216] width 175 height 15
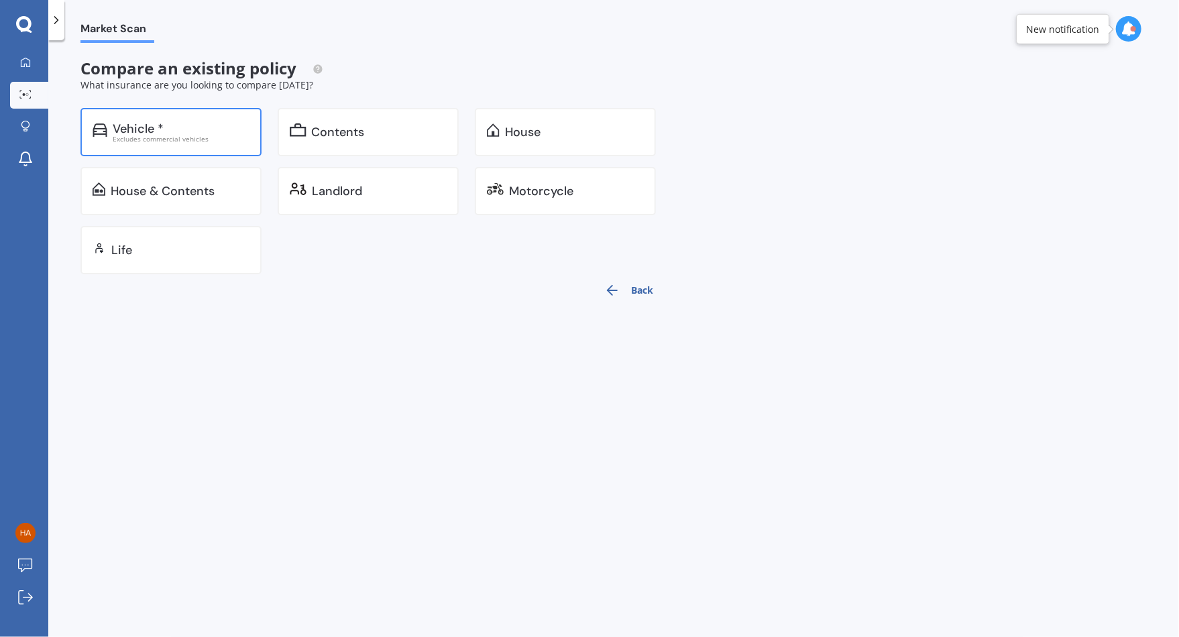
click at [186, 133] on div "Vehicle *" at bounding box center [181, 128] width 137 height 13
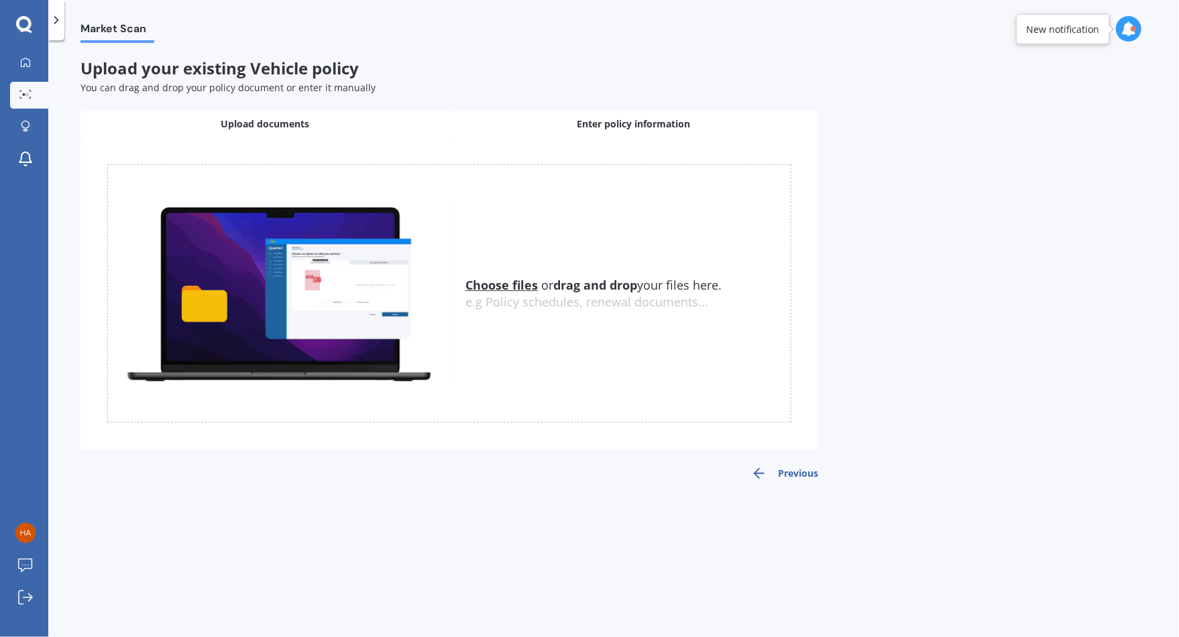
click at [596, 125] on span "Enter policy information" at bounding box center [634, 123] width 113 height 13
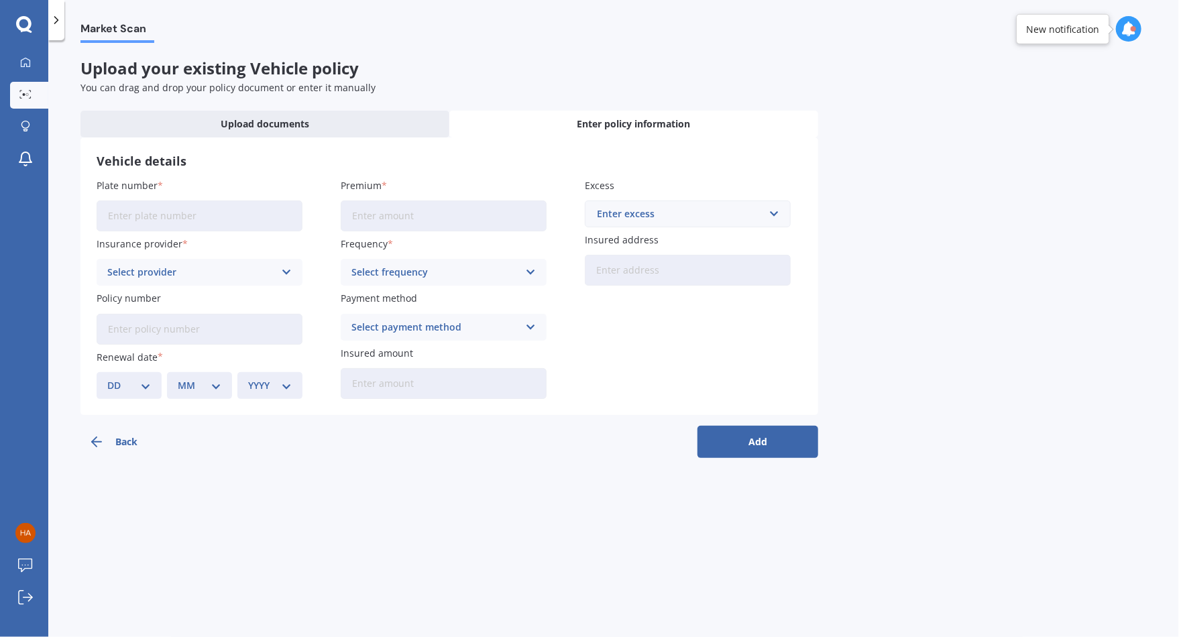
click at [233, 213] on input "Plate number" at bounding box center [200, 216] width 206 height 31
type input "KHH363"
click at [237, 259] on div "Select provider AA AMI AMP ANZ ASB Aioi Nissay Dowa Ando Assurant Autosure BNZ …" at bounding box center [200, 272] width 206 height 27
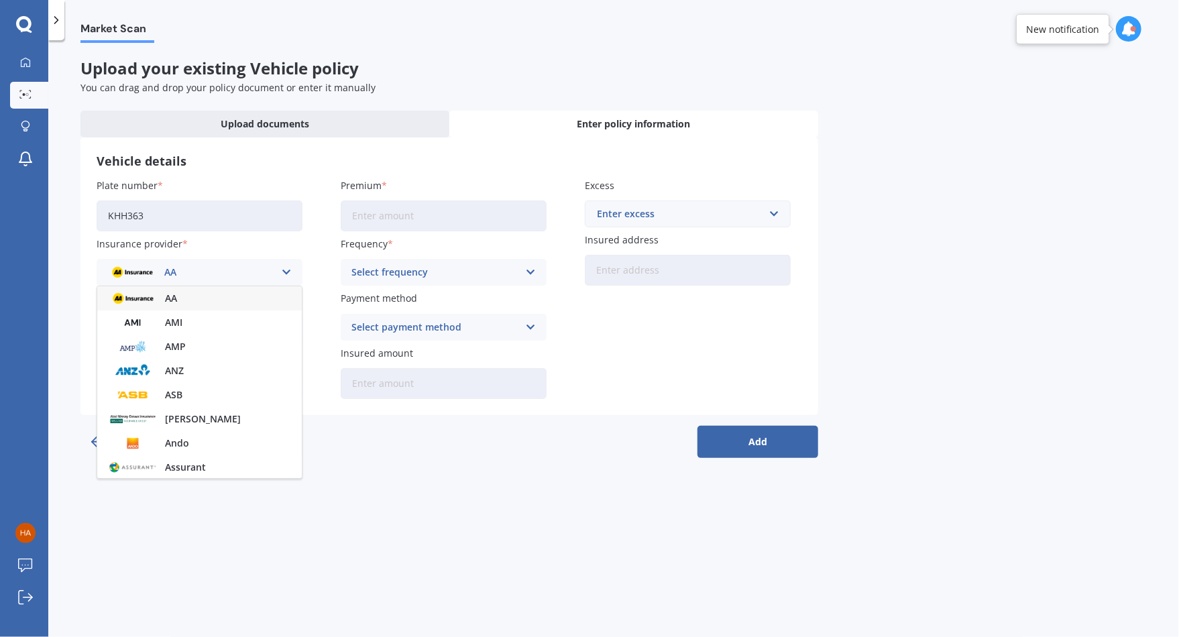
click at [237, 267] on div "AA" at bounding box center [190, 272] width 167 height 15
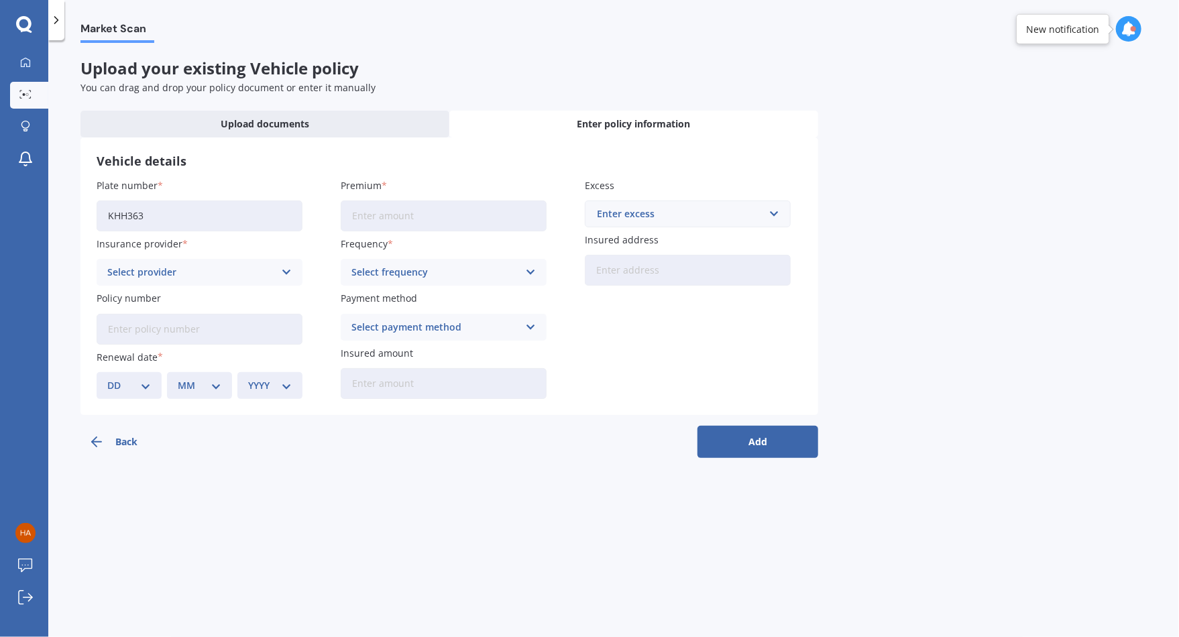
click at [229, 264] on div "Select provider AA AMI AMP ANZ ASB Aioi Nissay Dowa Ando Assurant Autosure BNZ …" at bounding box center [200, 272] width 206 height 27
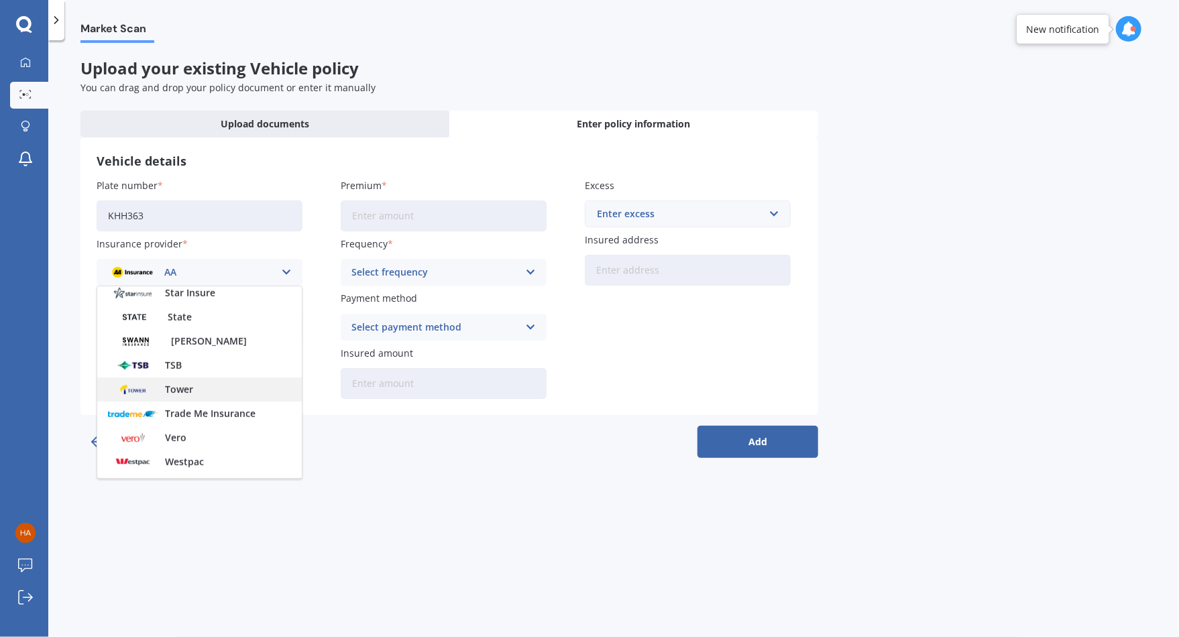
scroll to position [580, 0]
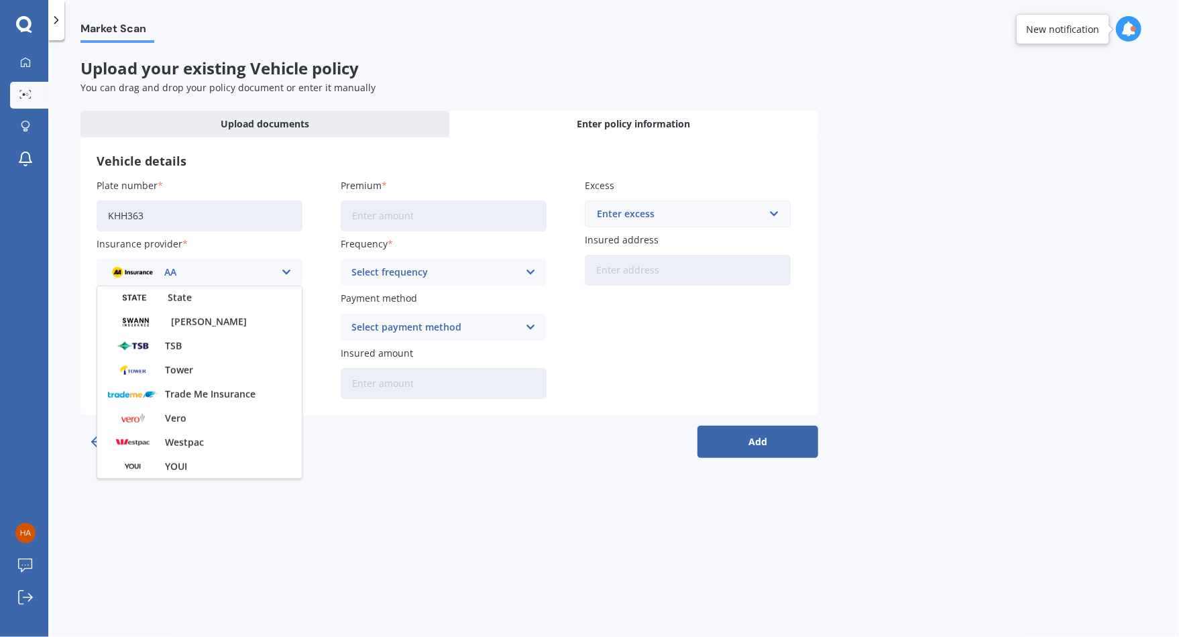
click at [193, 413] on div "Vero" at bounding box center [199, 419] width 205 height 24
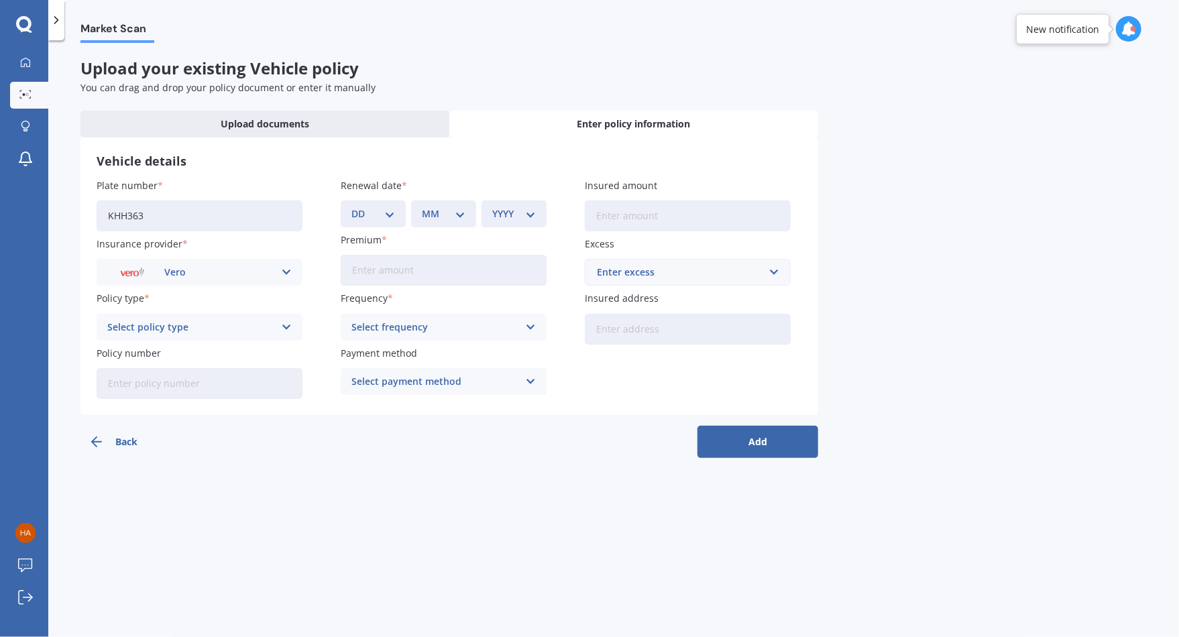
click at [203, 331] on div "Select policy type" at bounding box center [190, 327] width 167 height 15
click at [182, 408] on div "Comprehensive Cover" at bounding box center [199, 402] width 205 height 24
click at [392, 213] on select "DD 01 02 03 04 05 06 07 08 09 10 11 12 13 14 15 16 17 18 19 20 21 22 23 24 25 2…" at bounding box center [374, 214] width 44 height 15
click at [383, 213] on select "DD 01 02 03 04 05 06 07 08 09 10 11 12 13 14 15 16 17 18 19 20 21 22 23 24 25 2…" at bounding box center [374, 214] width 44 height 15
select select "09"
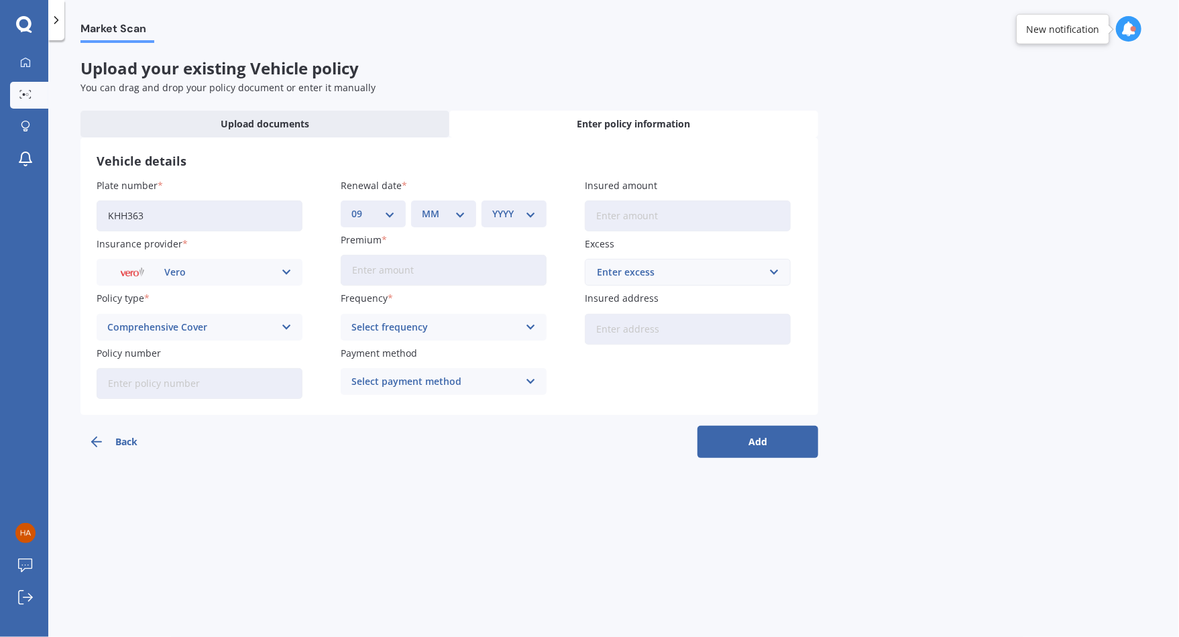
click at [352, 207] on select "DD 01 02 03 04 05 06 07 08 09 10 11 12 13 14 15 16 17 18 19 20 21 22 23 24 25 2…" at bounding box center [374, 214] width 44 height 15
click at [459, 219] on select "MM 01 02 03 04 05 06 07 08 09 10 11 12" at bounding box center [444, 214] width 44 height 15
select select "09"
click at [422, 207] on select "MM 01 02 03 04 05 06 07 08 09 10 11 12" at bounding box center [444, 214] width 44 height 15
click at [529, 209] on select "YYYY 2027 2026 2025 2024 2023 2022 2021 2020 2019 2018 2017 2016 2015 2014 2013…" at bounding box center [514, 214] width 44 height 15
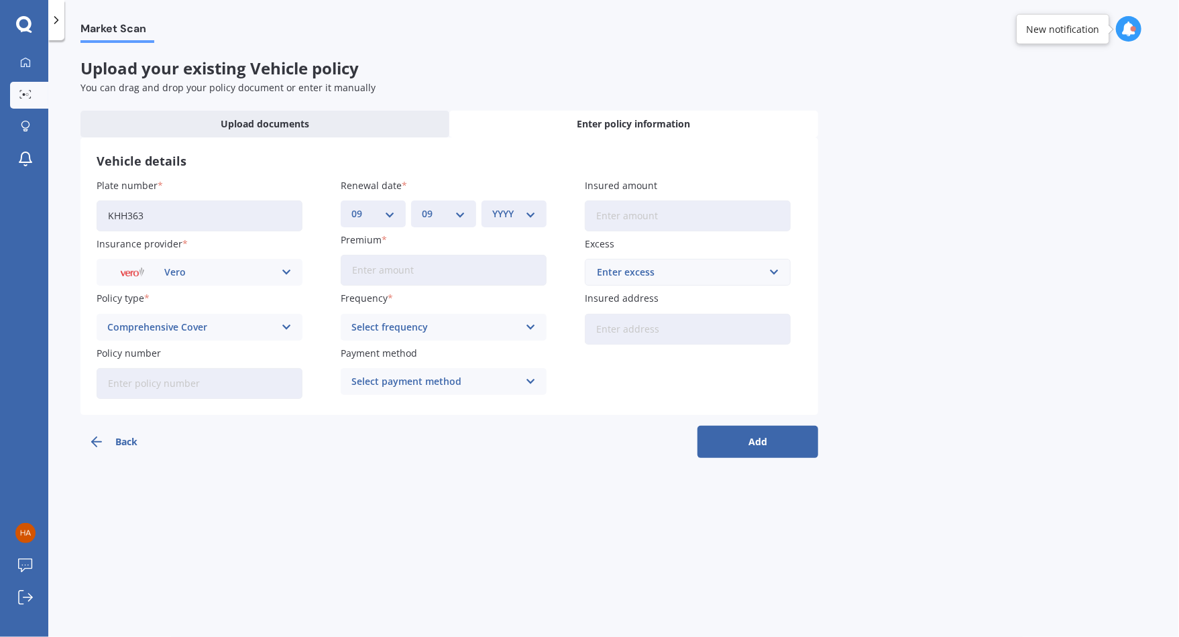
select select "2025"
click at [492, 207] on select "YYYY 2027 2026 2025 2024 2023 2022 2021 2020 2019 2018 2017 2016 2015 2014 2013…" at bounding box center [514, 214] width 44 height 15
click at [445, 274] on input "Premium" at bounding box center [444, 270] width 206 height 31
type input "$1,097.74"
click at [434, 328] on div "Select frequency" at bounding box center [435, 327] width 167 height 15
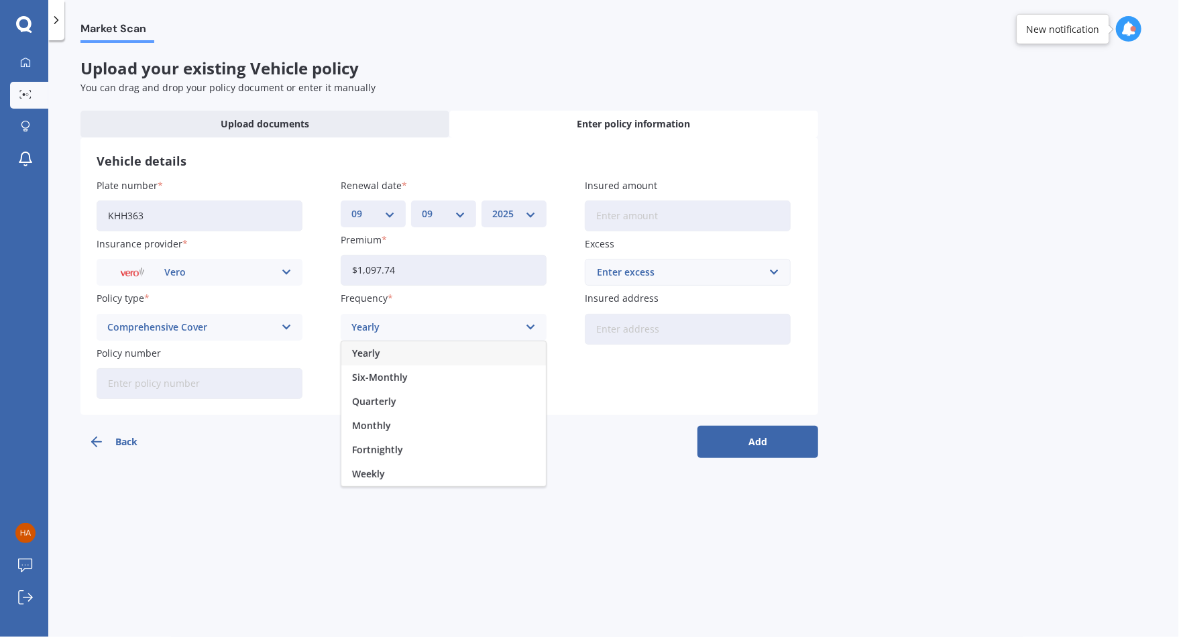
click at [424, 352] on div "Yearly" at bounding box center [443, 353] width 205 height 24
click at [440, 377] on div "Select payment method" at bounding box center [435, 381] width 167 height 15
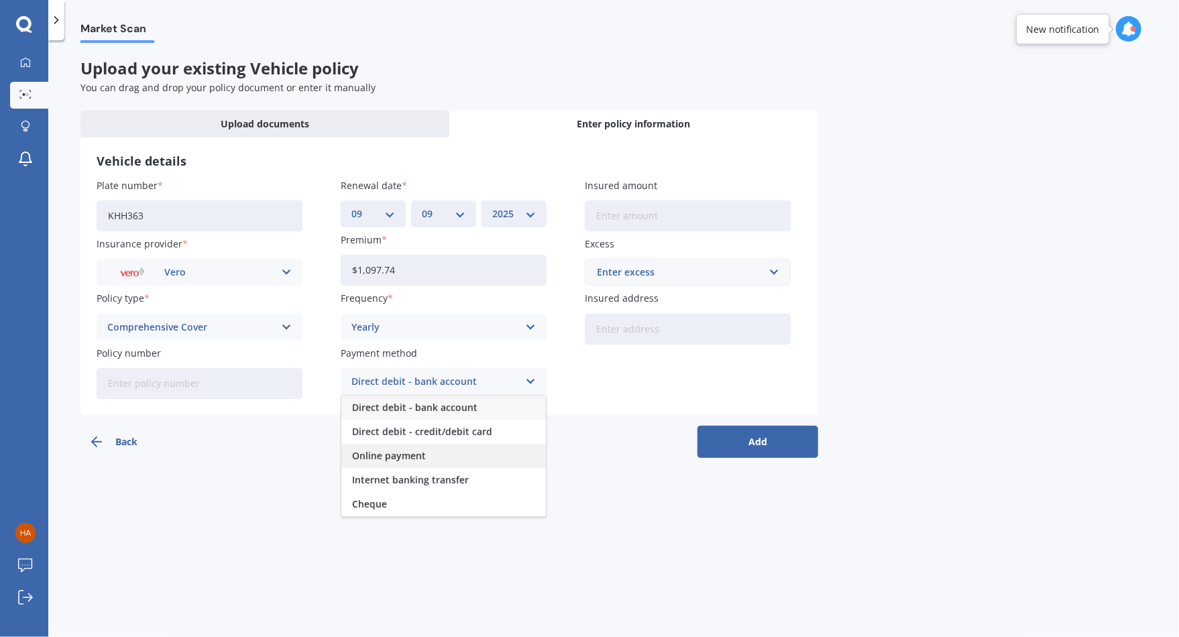
click at [428, 455] on div "Online payment" at bounding box center [443, 456] width 205 height 24
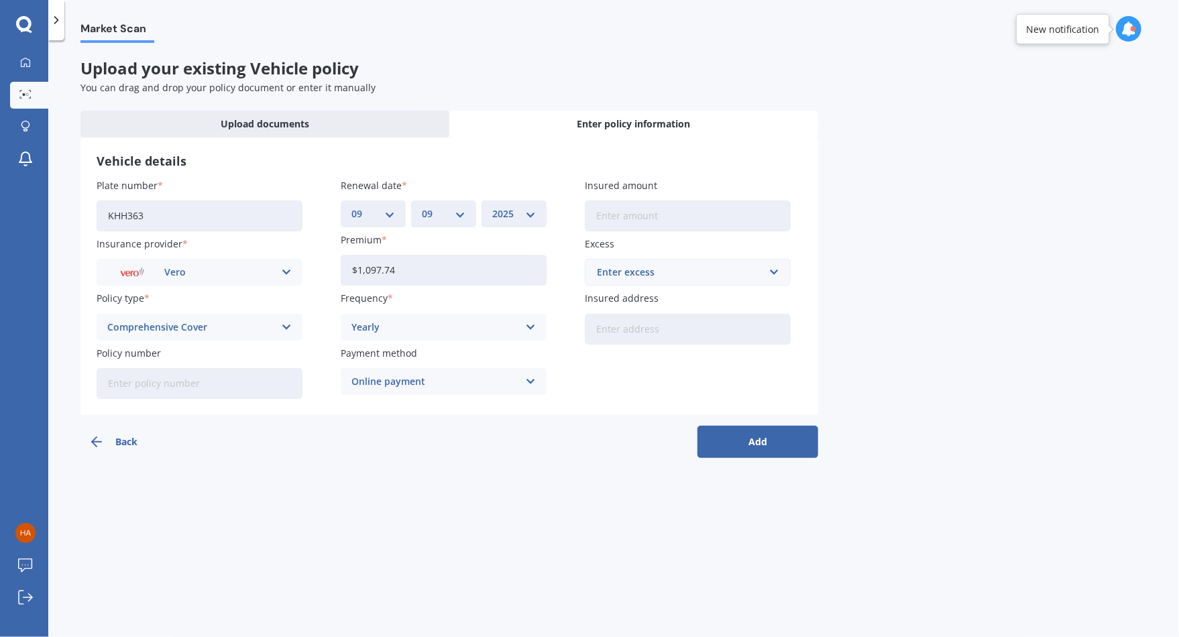
click at [615, 219] on input "Insured amount" at bounding box center [688, 216] width 206 height 31
type input "$9,000"
drag, startPoint x: 653, startPoint y: 213, endPoint x: 566, endPoint y: 215, distance: 86.6
click at [567, 215] on div "Plate number KHH363 Insurance provider Vero AA AMI AMP ANZ ASB Aioi Nissay Dowa…" at bounding box center [450, 288] width 706 height 221
click at [32, 68] on div at bounding box center [25, 63] width 20 height 12
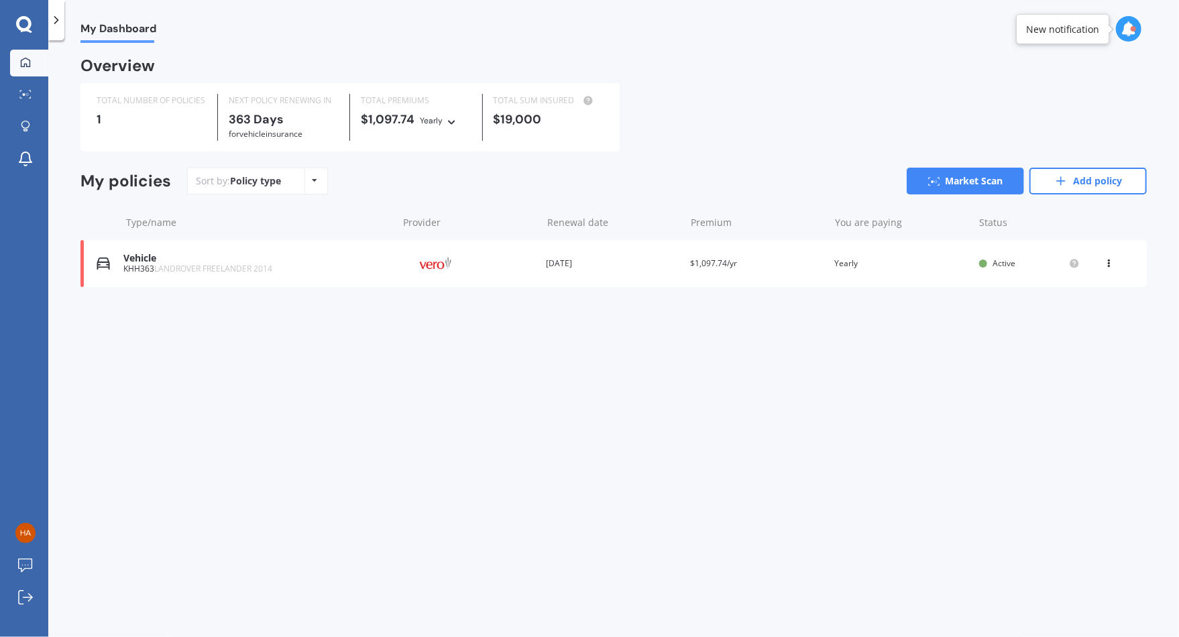
click at [651, 267] on div "Renewal date [DATE]" at bounding box center [612, 263] width 133 height 13
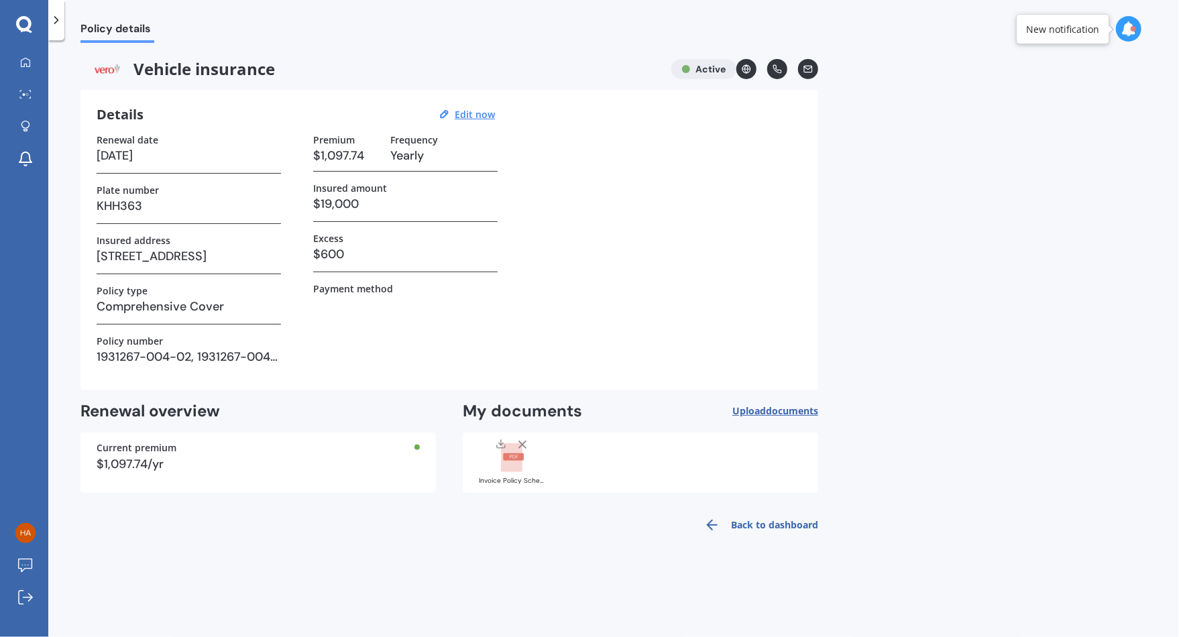
click at [759, 523] on link "Back to dashboard" at bounding box center [757, 525] width 122 height 32
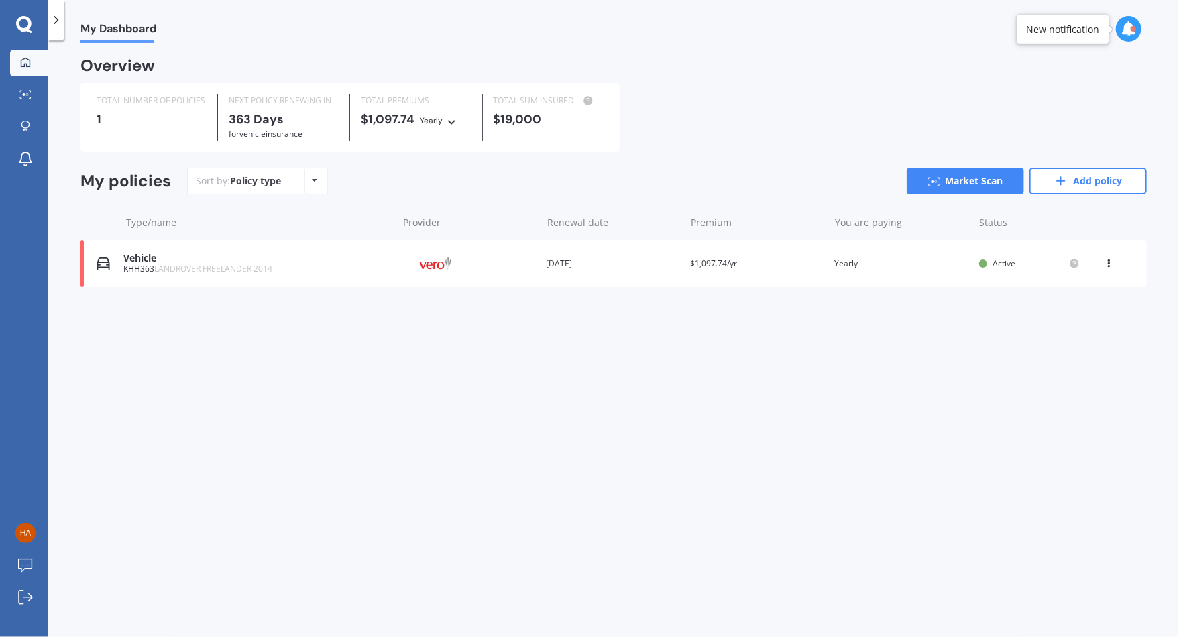
click at [995, 264] on span "Active" at bounding box center [1004, 263] width 23 height 11
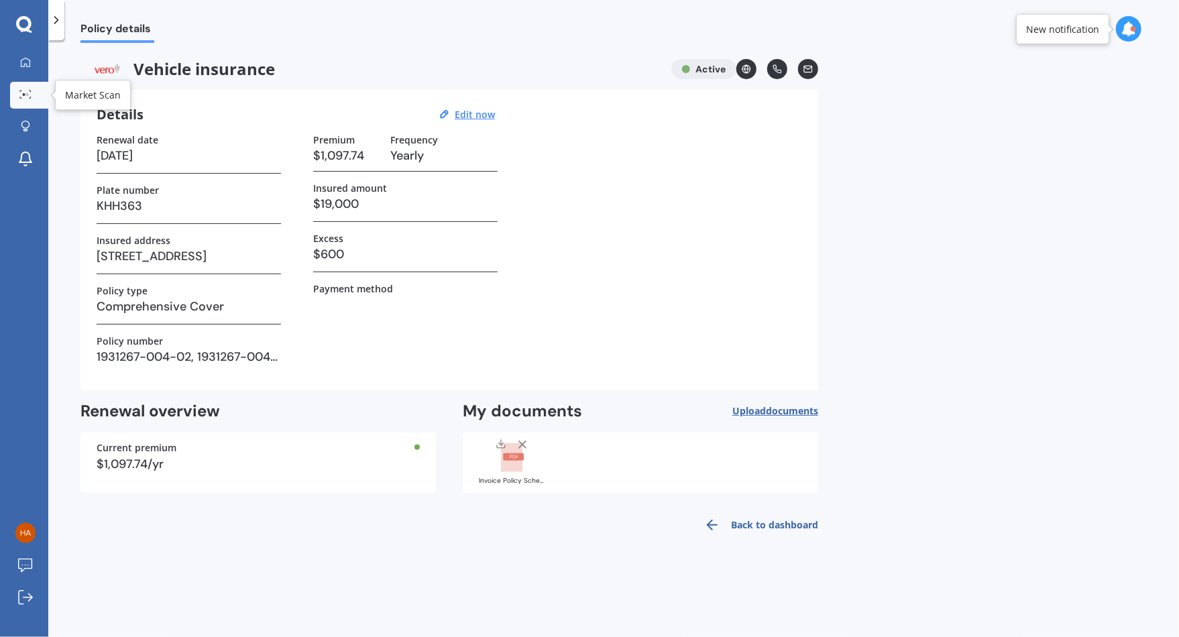
click at [27, 92] on icon at bounding box center [25, 94] width 12 height 9
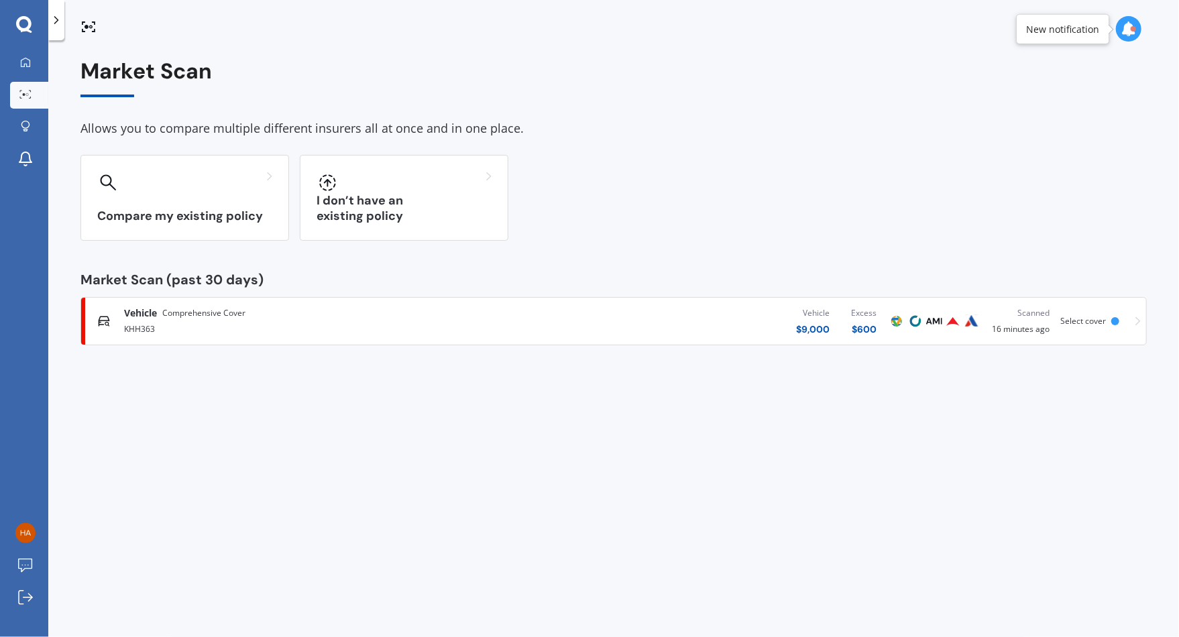
click at [1139, 320] on icon at bounding box center [1138, 321] width 5 height 9
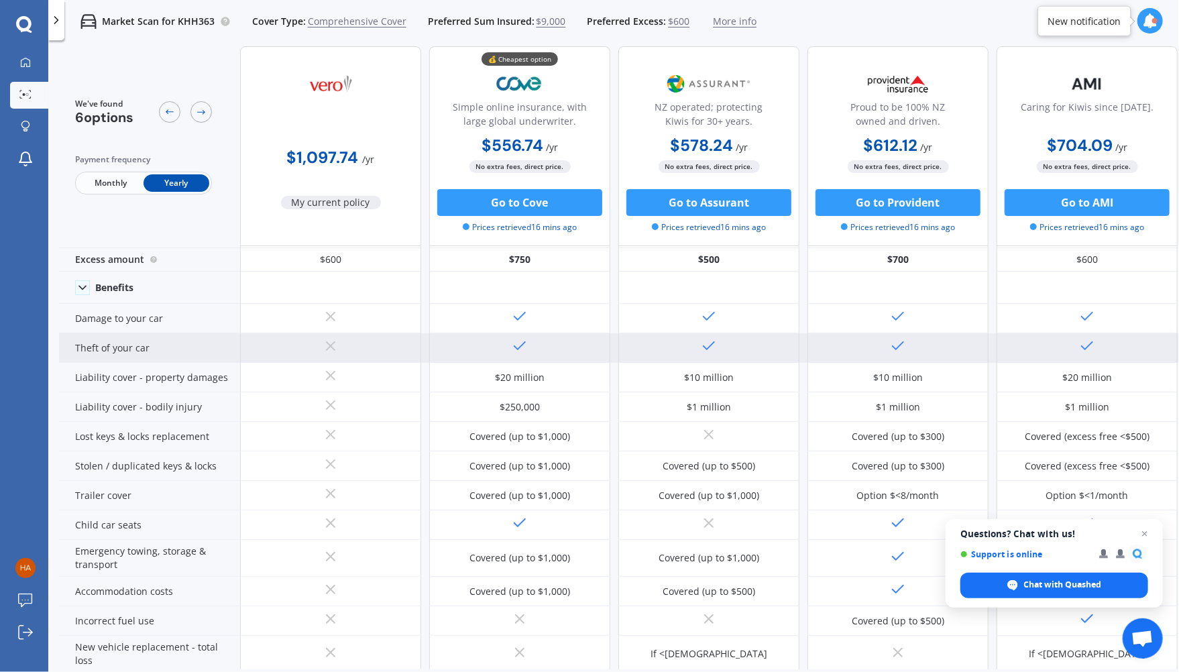
scroll to position [67, 0]
